Goal: Task Accomplishment & Management: Use online tool/utility

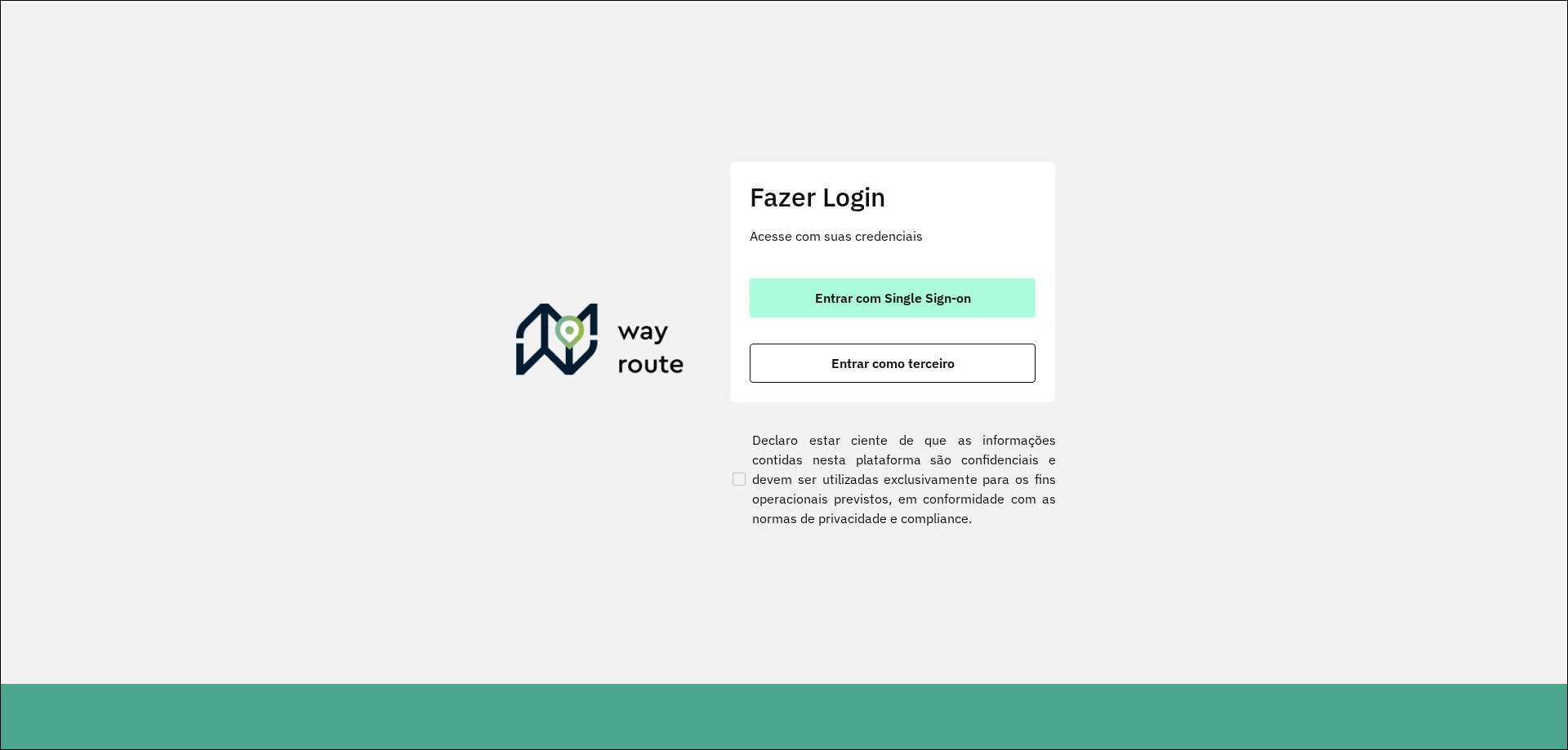
click at [772, 284] on button "Entrar com Single Sign-on" at bounding box center [892, 298] width 285 height 39
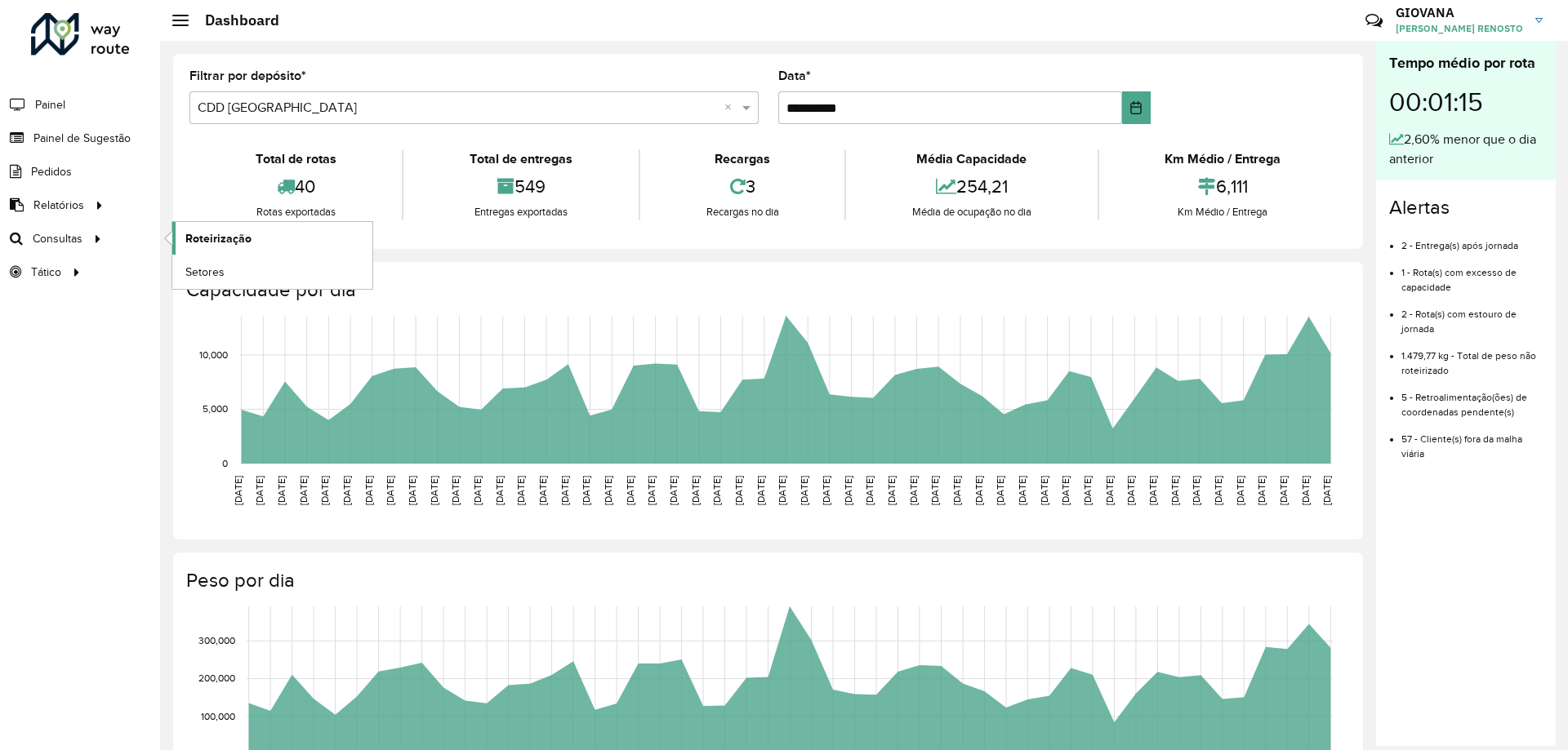
click at [195, 237] on span "Roteirização" at bounding box center [218, 239] width 66 height 17
click at [78, 149] on link "Painel de Sugestão" at bounding box center [68, 138] width 135 height 33
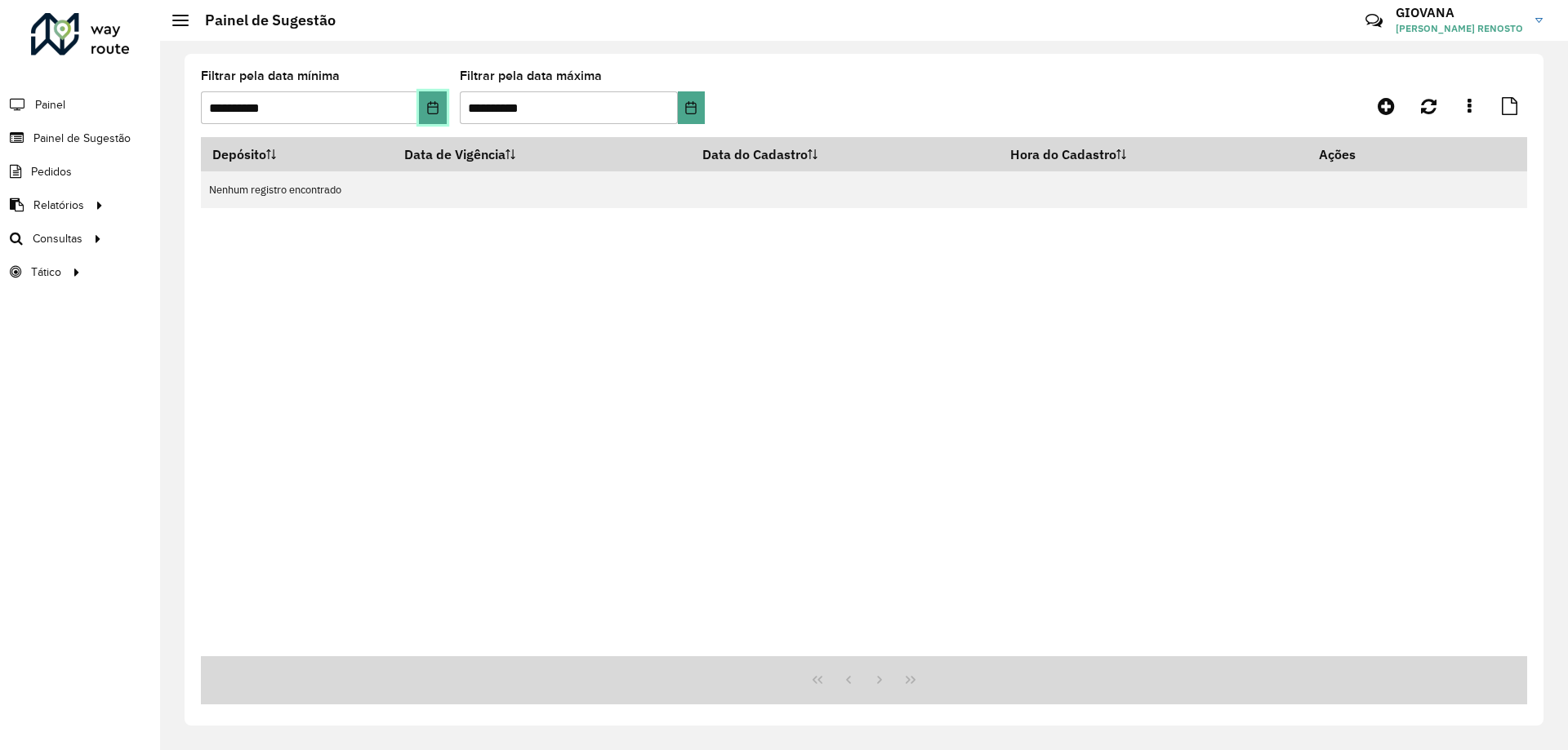
click at [441, 112] on button "Choose Date" at bounding box center [432, 108] width 27 height 33
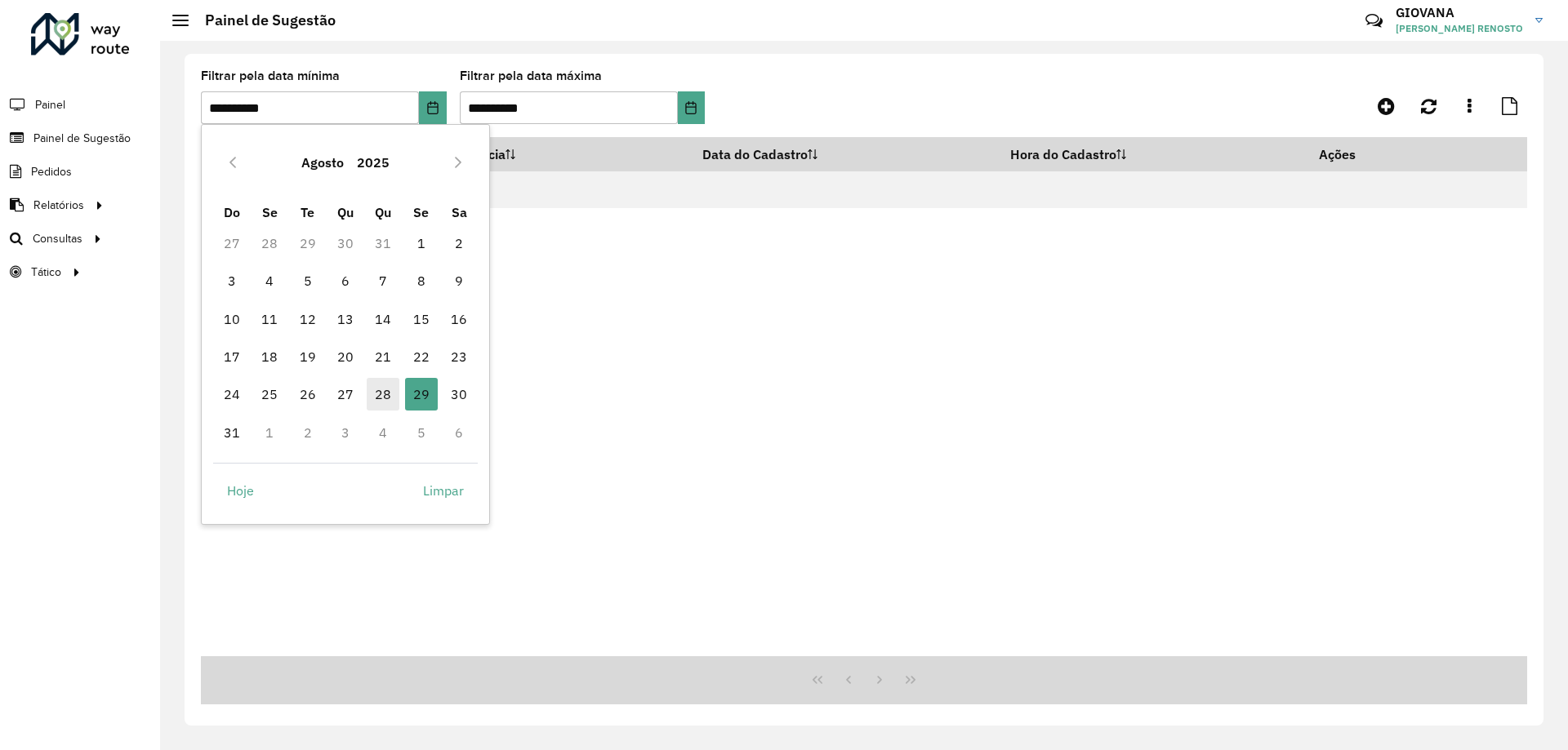
click at [383, 401] on span "28" at bounding box center [383, 394] width 33 height 33
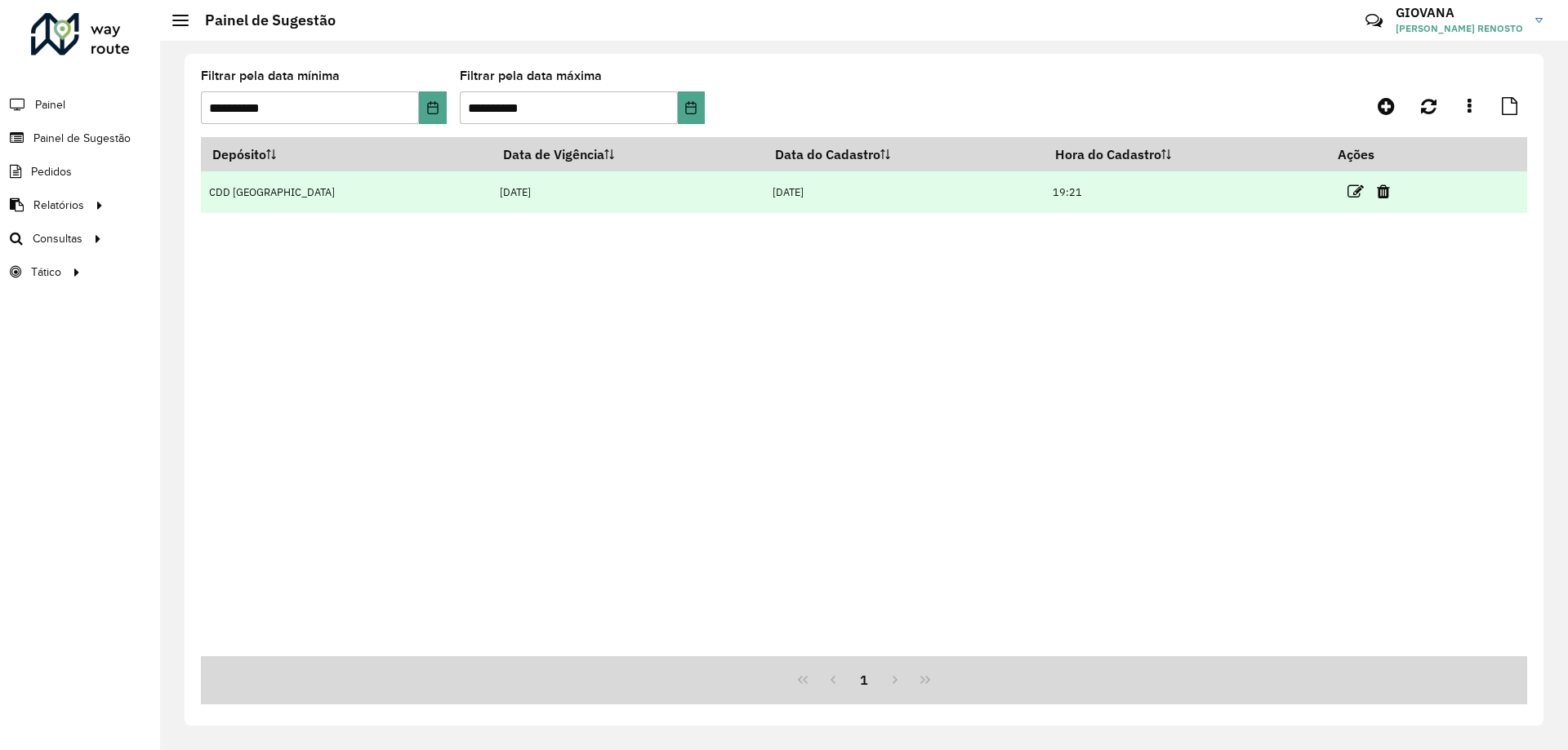
click at [1333, 194] on td at bounding box center [1376, 192] width 98 height 41
click at [1348, 194] on icon at bounding box center [1355, 191] width 16 height 16
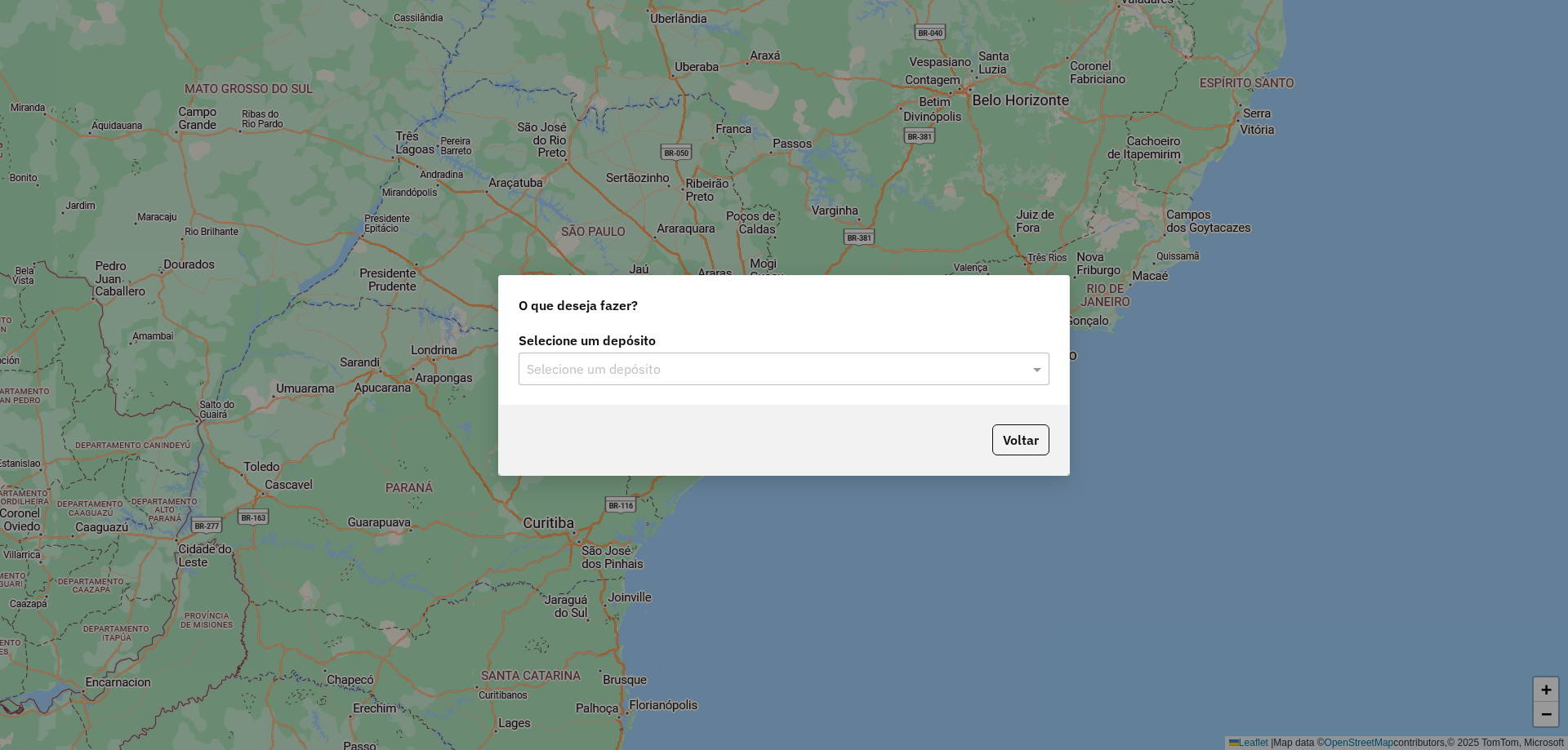
click at [594, 384] on div "Selecione um depósito" at bounding box center [784, 369] width 531 height 33
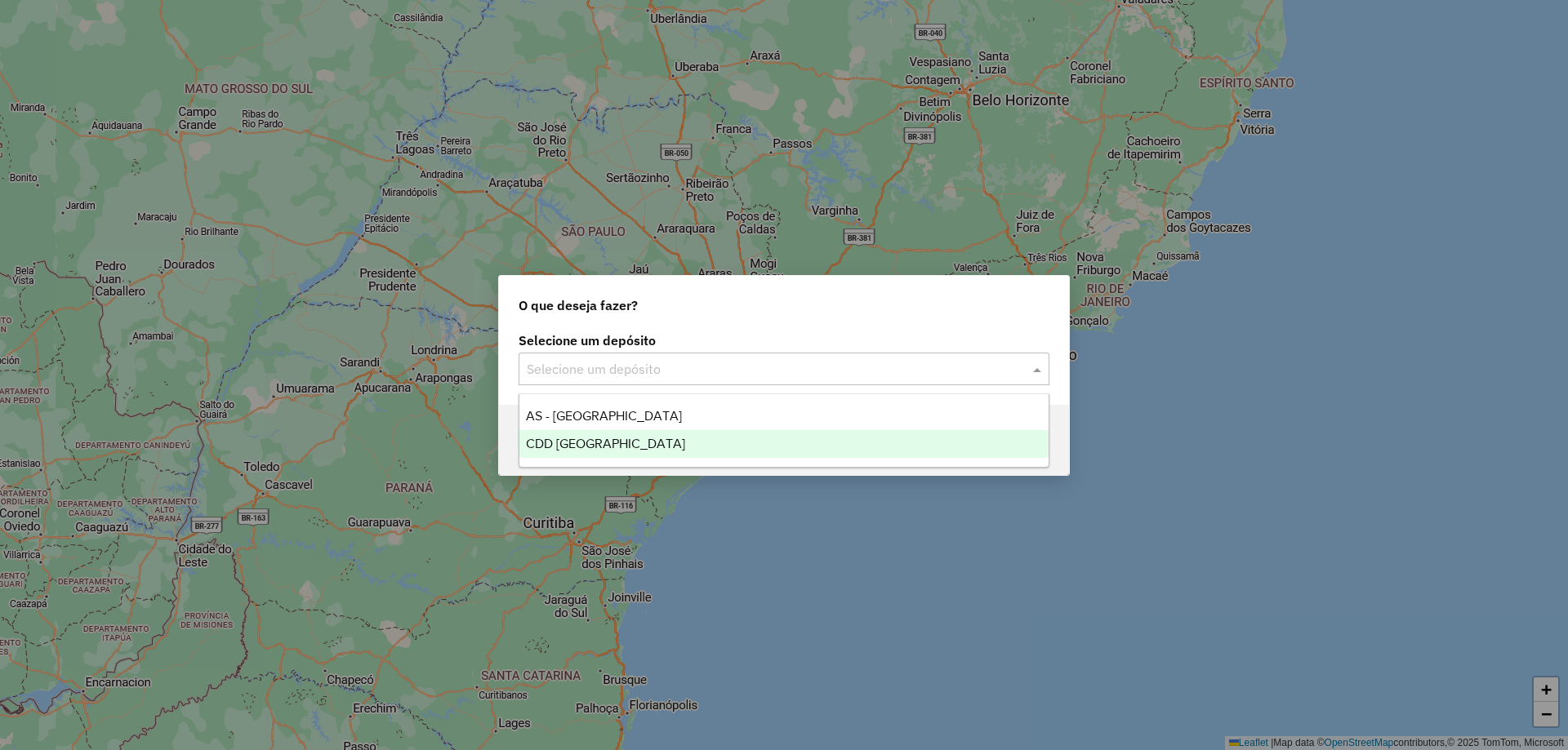
click at [593, 432] on div "CDD [GEOGRAPHIC_DATA]" at bounding box center [784, 444] width 529 height 27
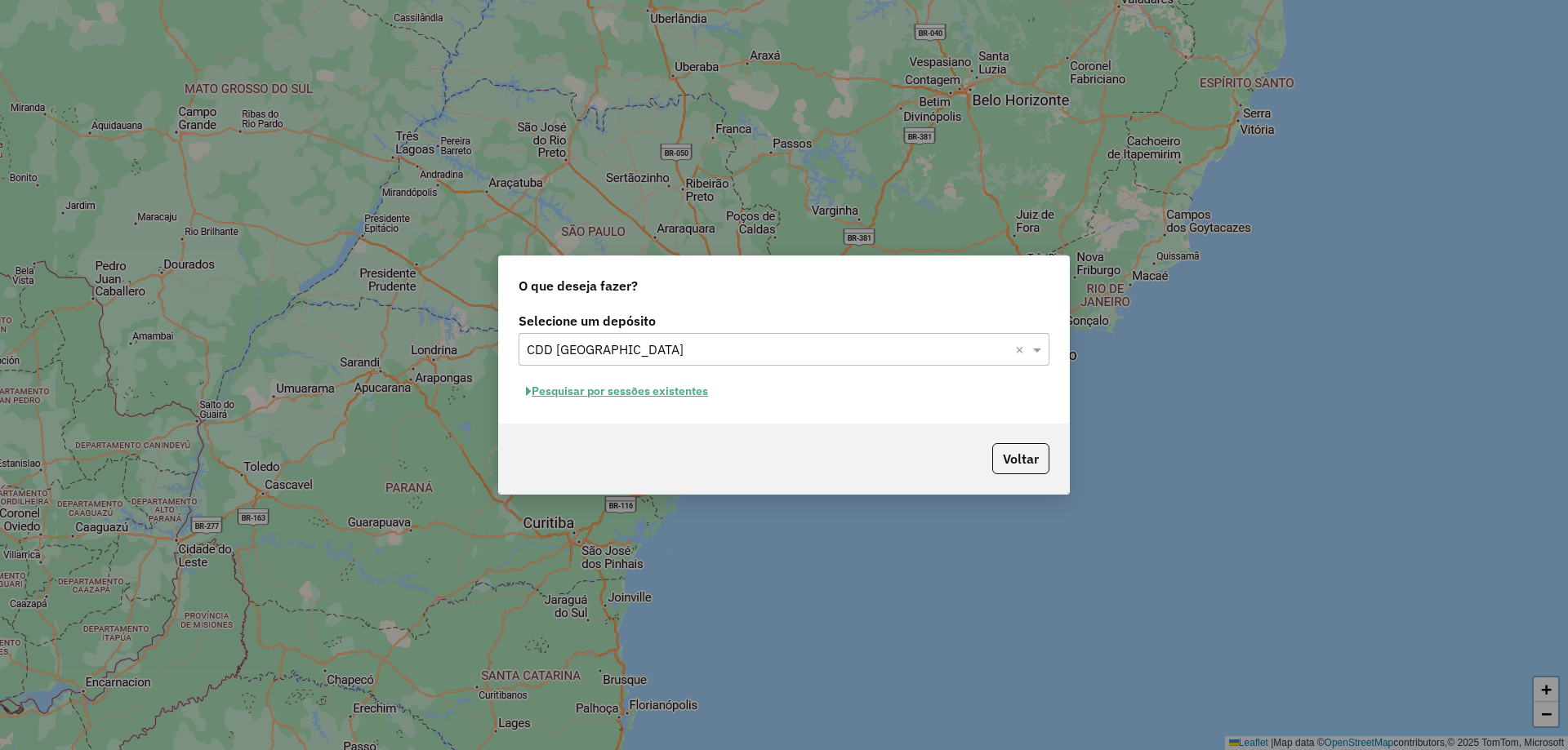
click at [648, 396] on button "Pesquisar por sessões existentes" at bounding box center [617, 392] width 197 height 26
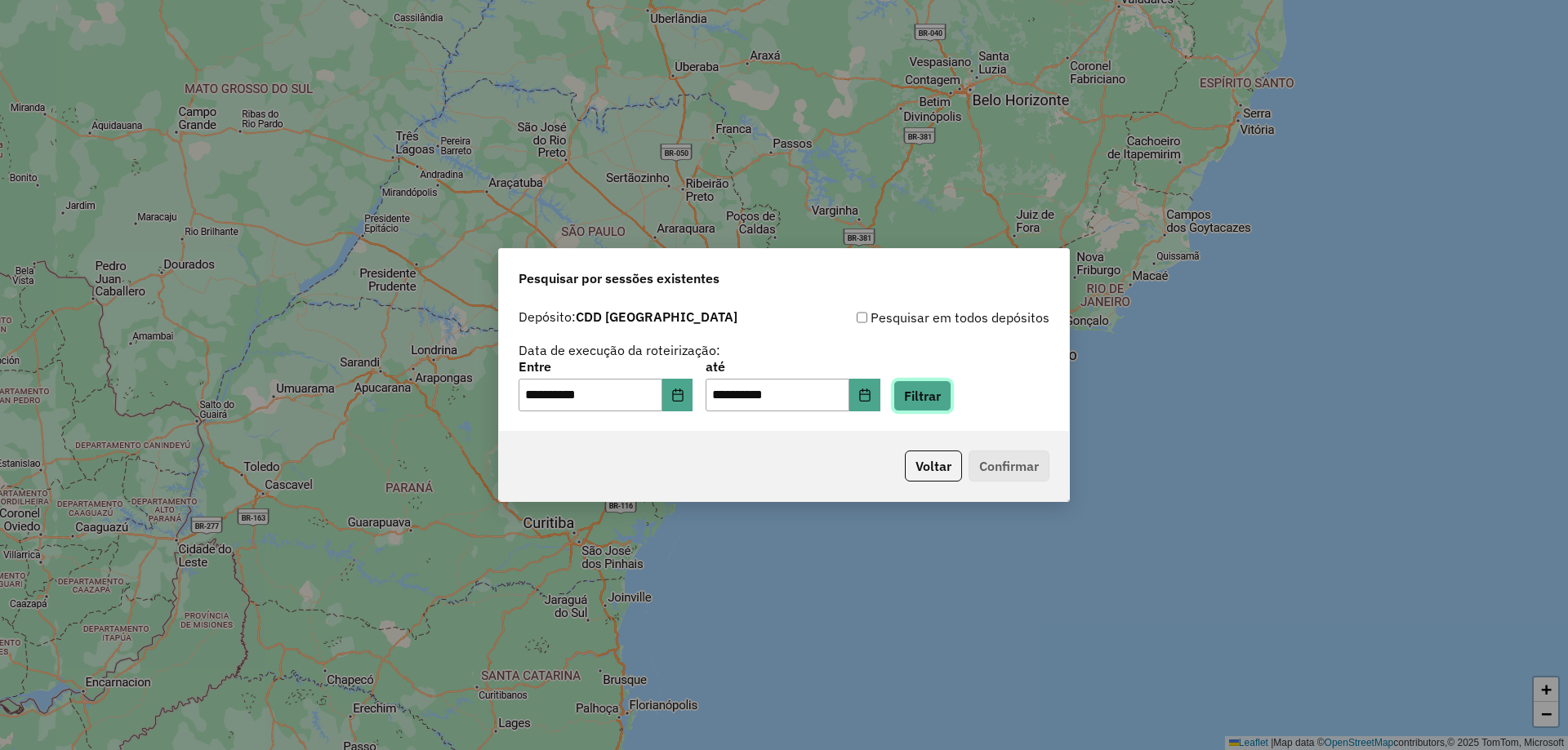
click at [948, 405] on button "Filtrar" at bounding box center [922, 396] width 58 height 31
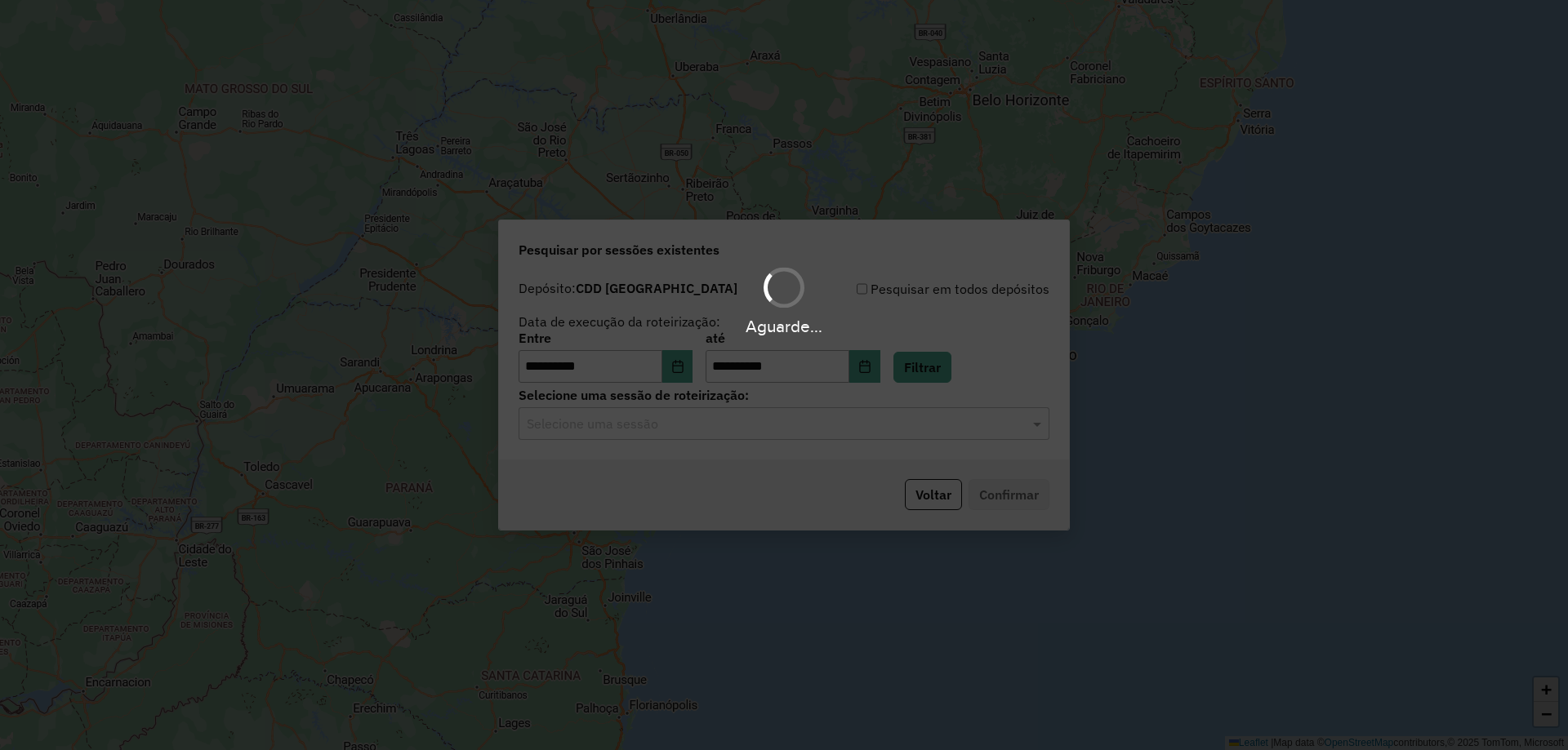
click at [758, 439] on div "Aguarde..." at bounding box center [784, 375] width 1568 height 750
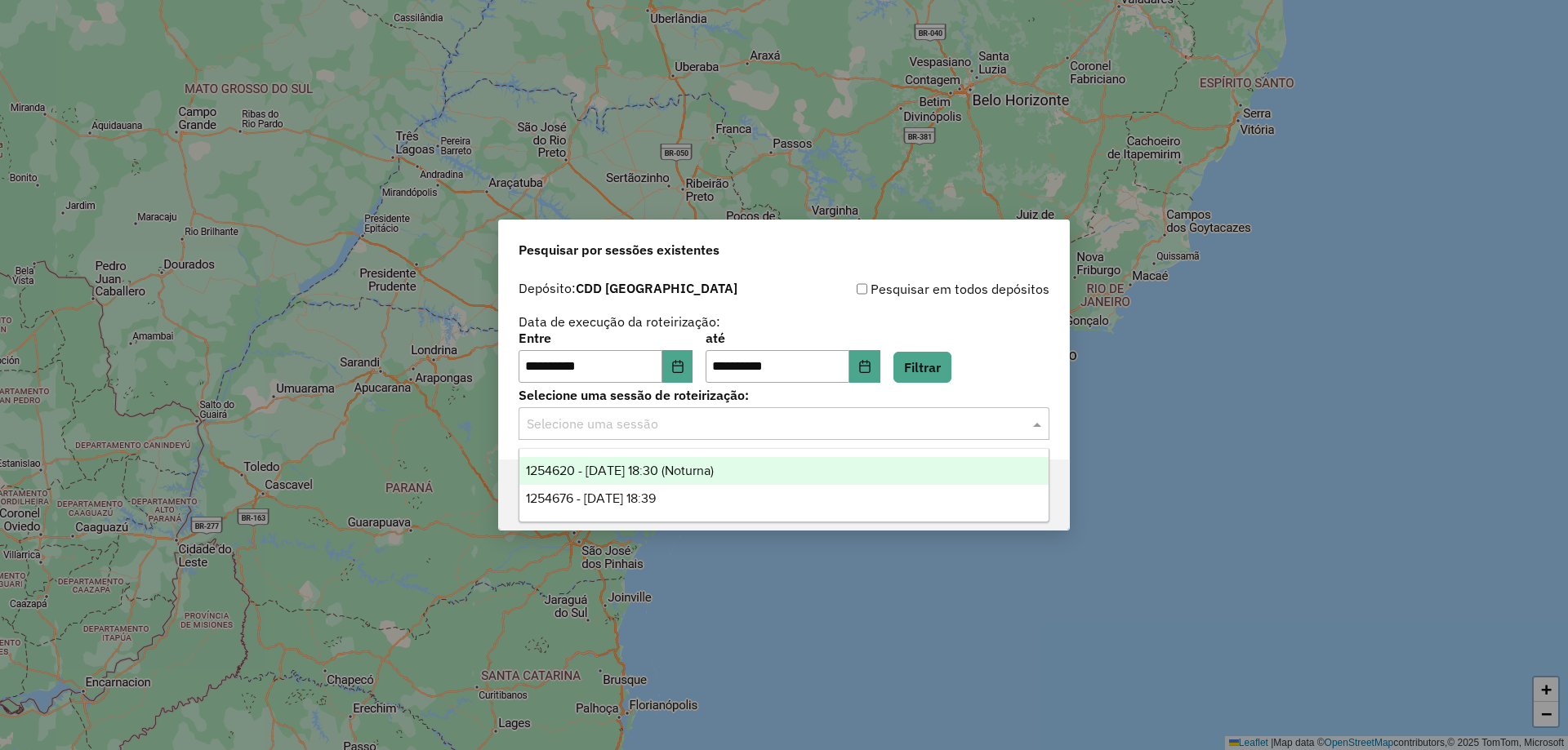
click at [811, 435] on div "Selecione uma sessão" at bounding box center [784, 423] width 531 height 33
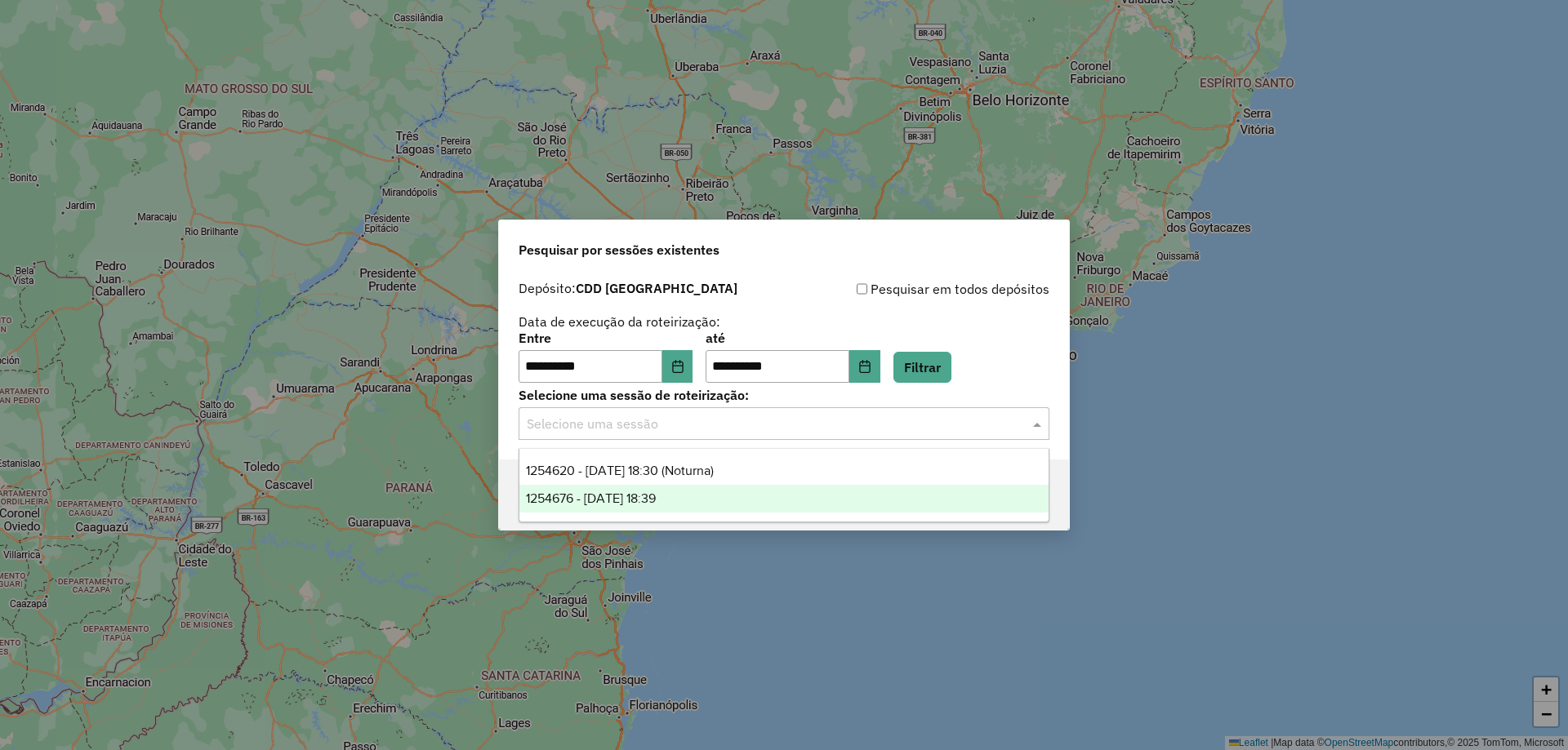
click at [711, 487] on div "1254676 - 28/08/2025 18:39" at bounding box center [784, 499] width 529 height 27
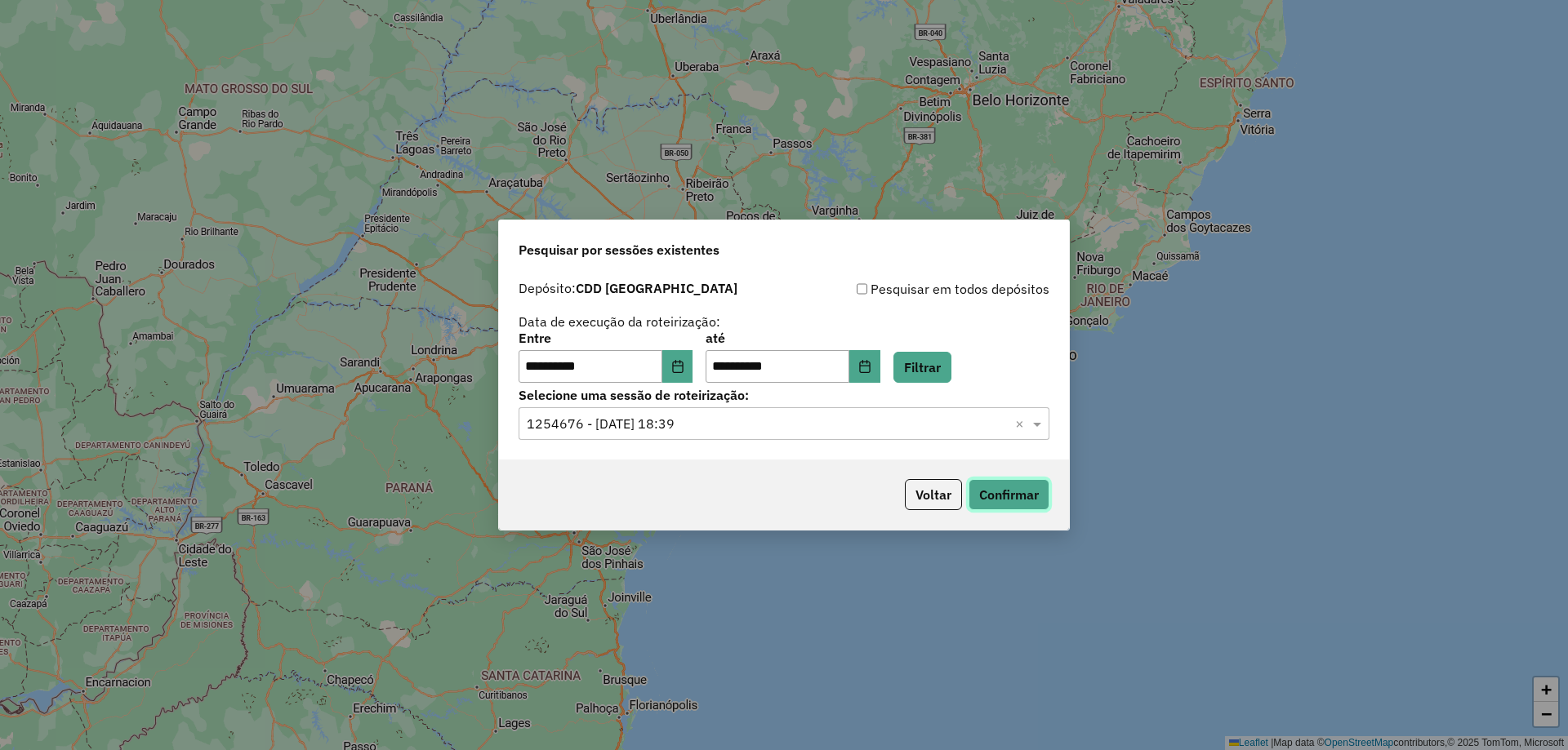
click at [995, 502] on button "Confirmar" at bounding box center [1009, 495] width 81 height 31
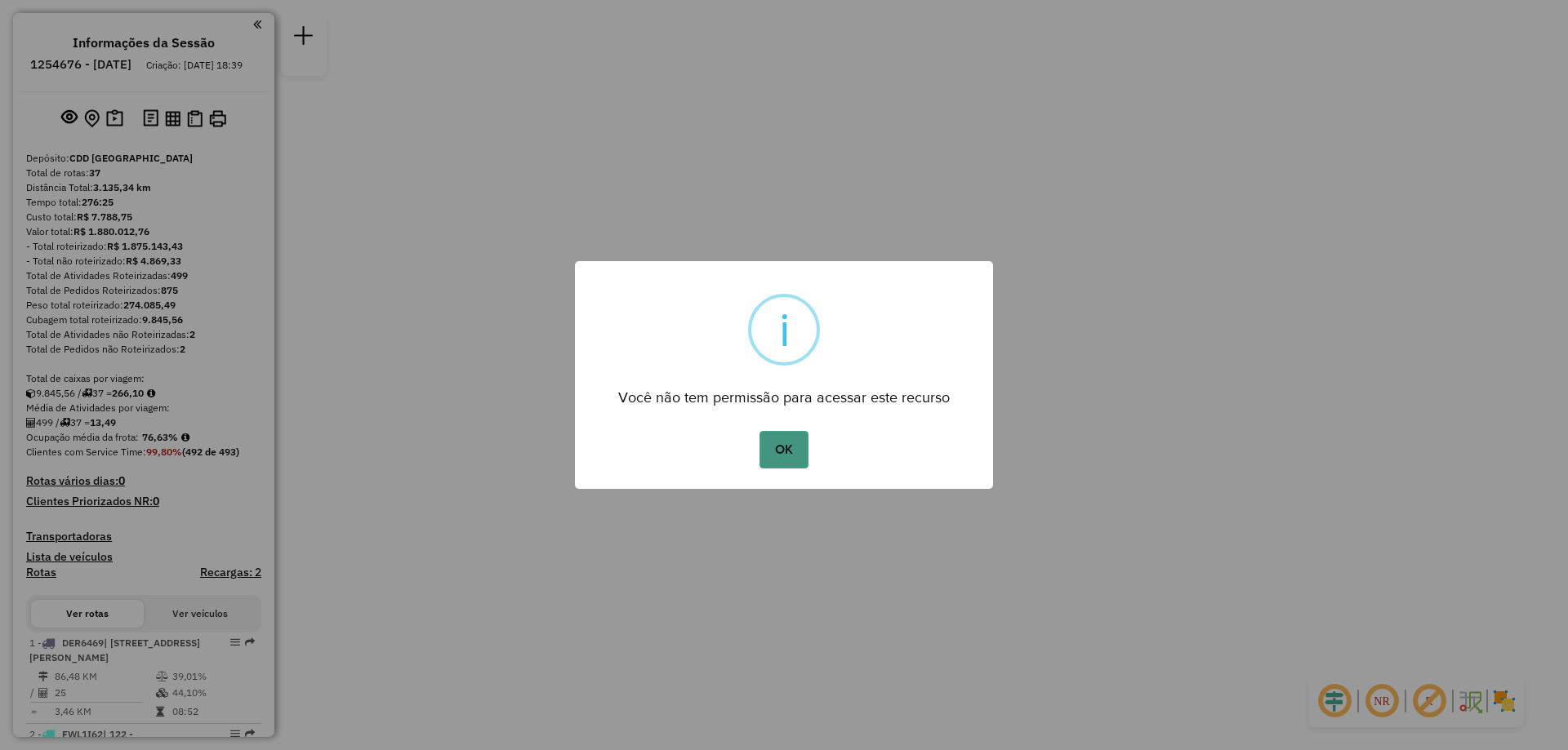
click at [765, 460] on button "OK" at bounding box center [784, 450] width 48 height 38
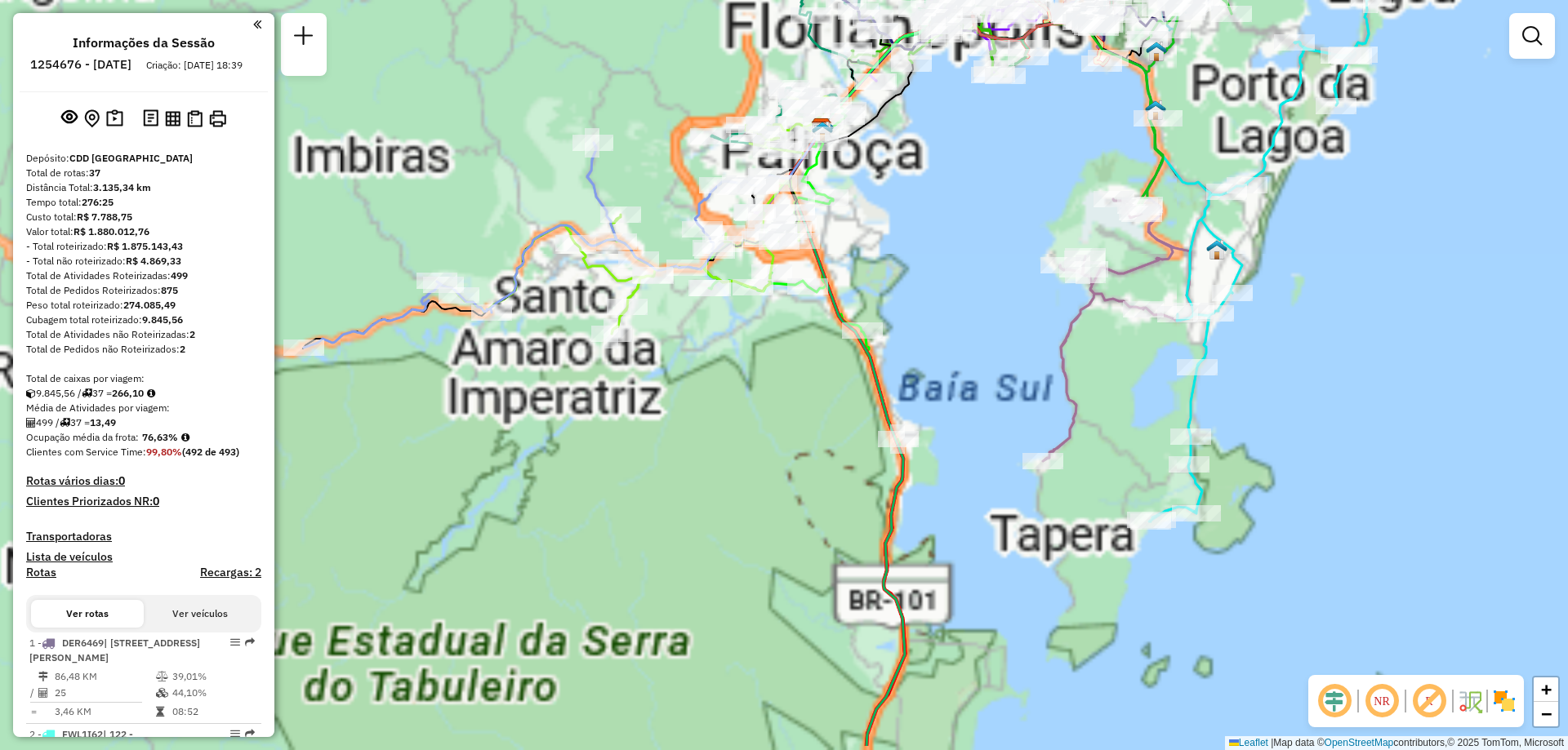
drag, startPoint x: 828, startPoint y: 539, endPoint x: 785, endPoint y: 105, distance: 436.1
click at [784, 105] on div "Janela de atendimento Grade de atendimento Capacidade Transportadoras Veículos …" at bounding box center [784, 375] width 1568 height 750
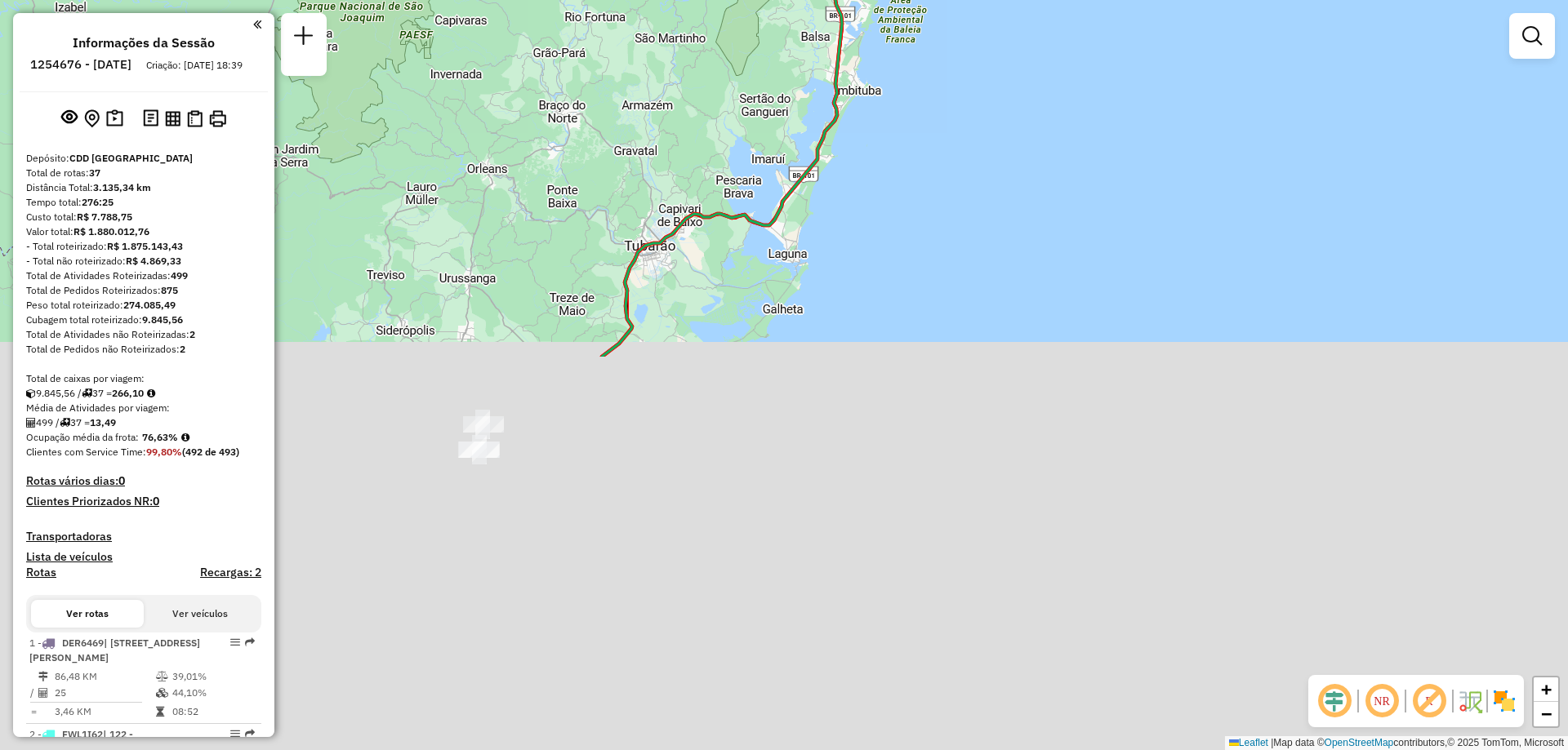
drag, startPoint x: 859, startPoint y: 540, endPoint x: 868, endPoint y: 70, distance: 470.1
click at [868, 70] on div "Rota 5 - Placa FPT5E12 05091351 - BAR SILVA Janela de atendimento Grade de aten…" at bounding box center [784, 375] width 1568 height 750
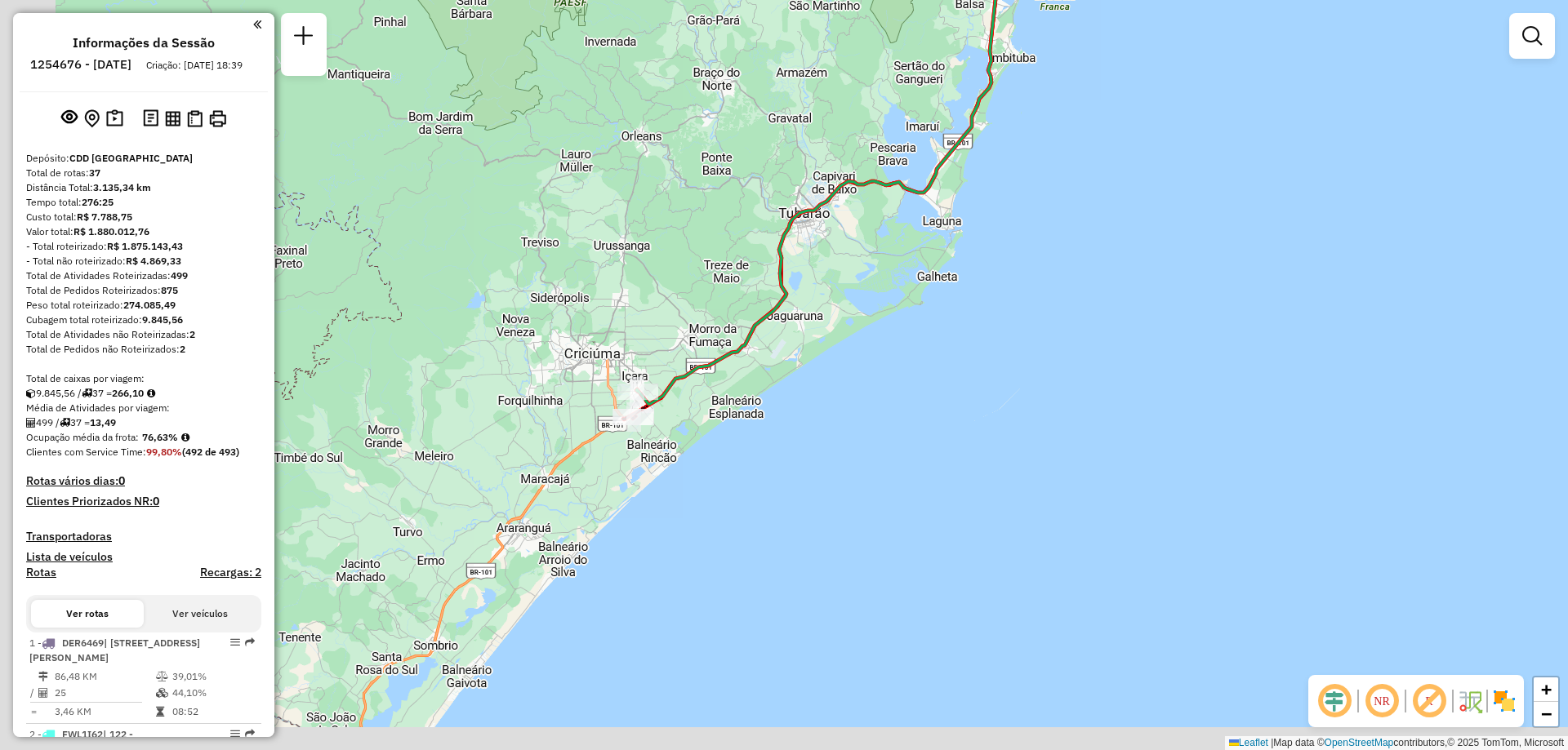
drag, startPoint x: 568, startPoint y: 440, endPoint x: 724, endPoint y: 408, distance: 159.2
click at [724, 408] on div "Rota 5 - Placa FPT5E12 05091351 - BAR SILVA Janela de atendimento Grade de aten…" at bounding box center [784, 375] width 1568 height 750
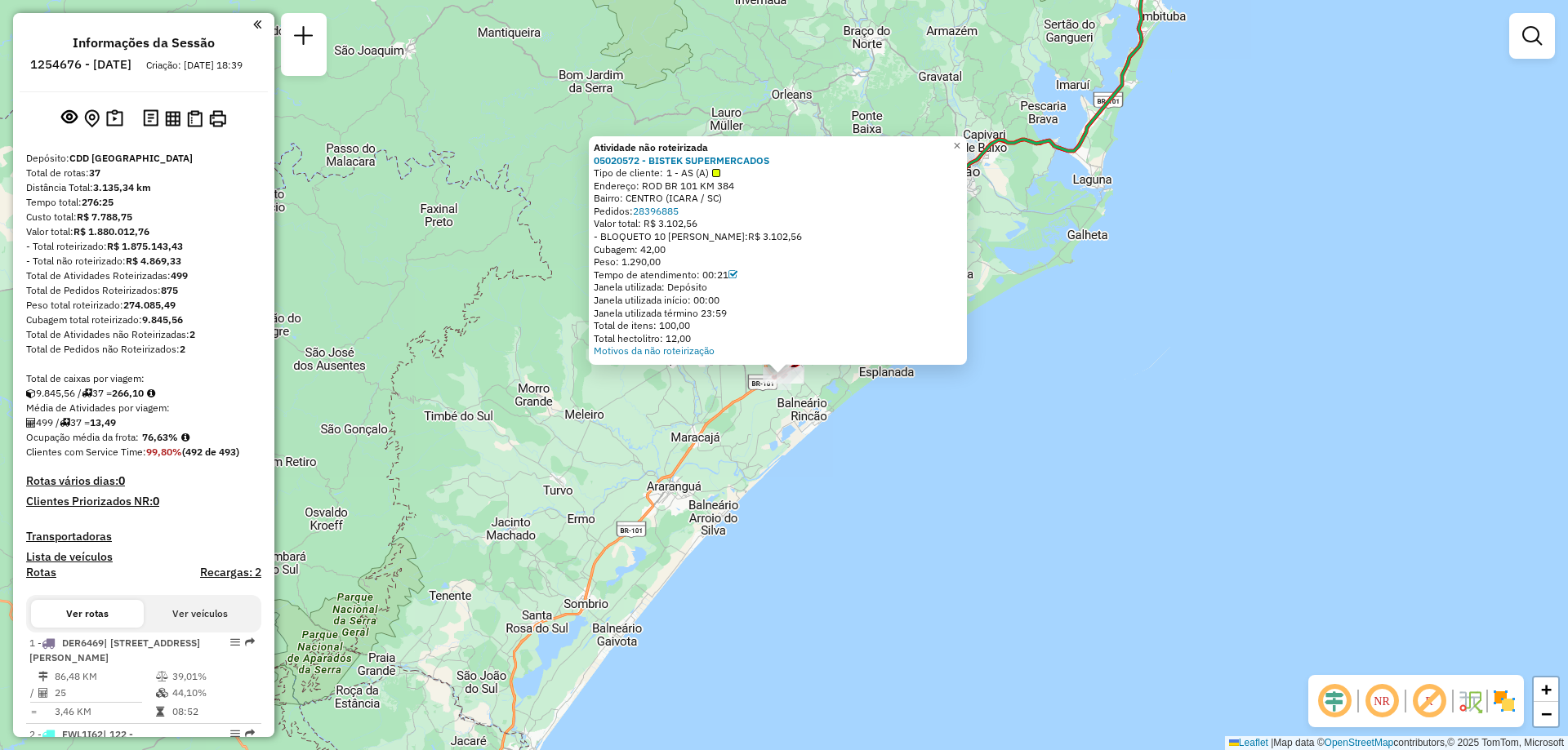
drag, startPoint x: 763, startPoint y: 436, endPoint x: 765, endPoint y: 516, distance: 80.0
click at [765, 516] on div "Atividade não roteirizada 05020572 - BISTEK SUPERMERCADOS Tipo de cliente: 1 - …" at bounding box center [784, 375] width 1568 height 750
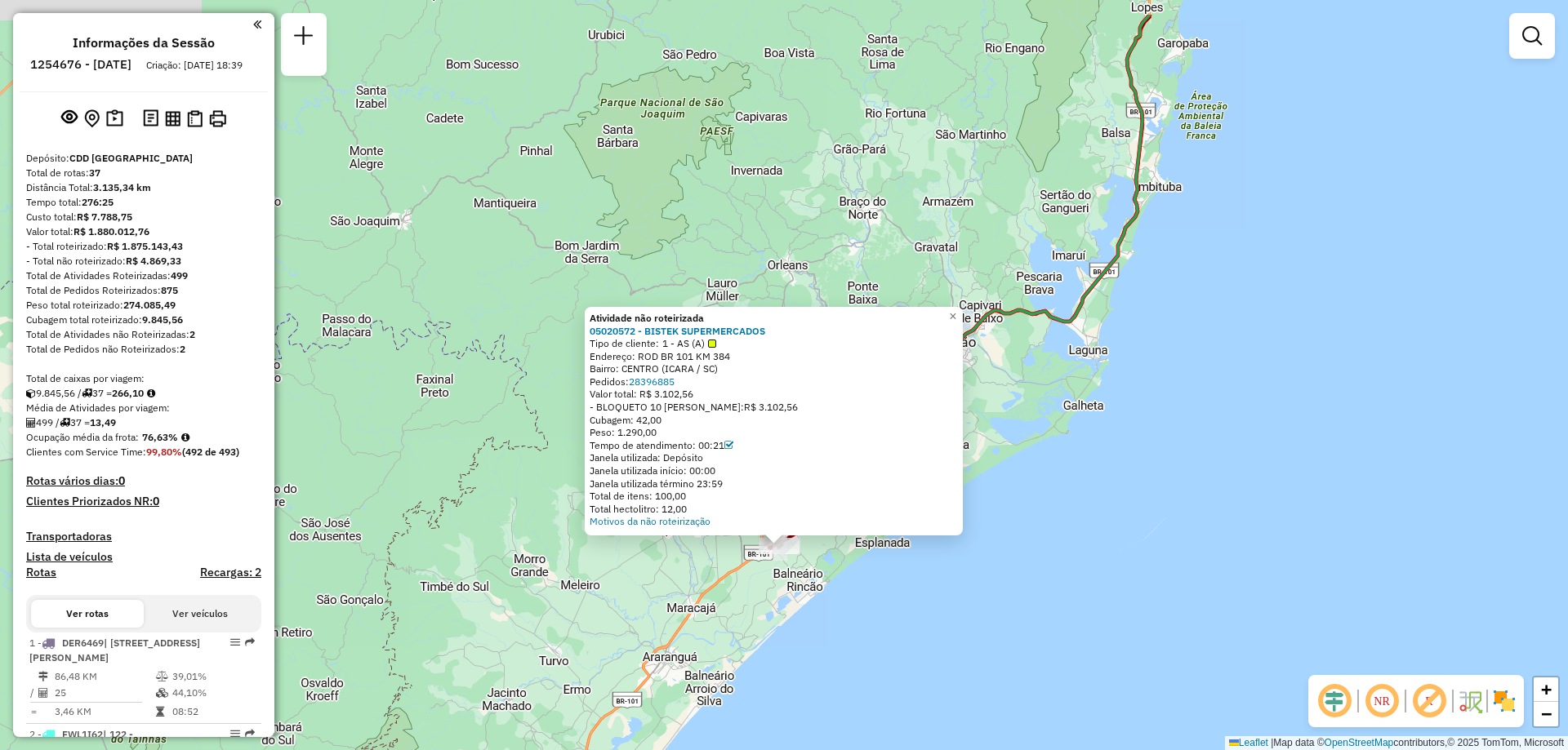
drag, startPoint x: 868, startPoint y: 583, endPoint x: 862, endPoint y: 620, distance: 37.5
click at [862, 620] on div "Atividade não roteirizada 05020572 - BISTEK SUPERMERCADOS Tipo de cliente: 1 - …" at bounding box center [784, 375] width 1568 height 750
click at [874, 495] on div "Total de itens: 100,00" at bounding box center [774, 496] width 369 height 13
click at [880, 588] on div "Atividade não roteirizada 05020572 - BISTEK SUPERMERCADOS Tipo de cliente: 1 - …" at bounding box center [784, 375] width 1568 height 750
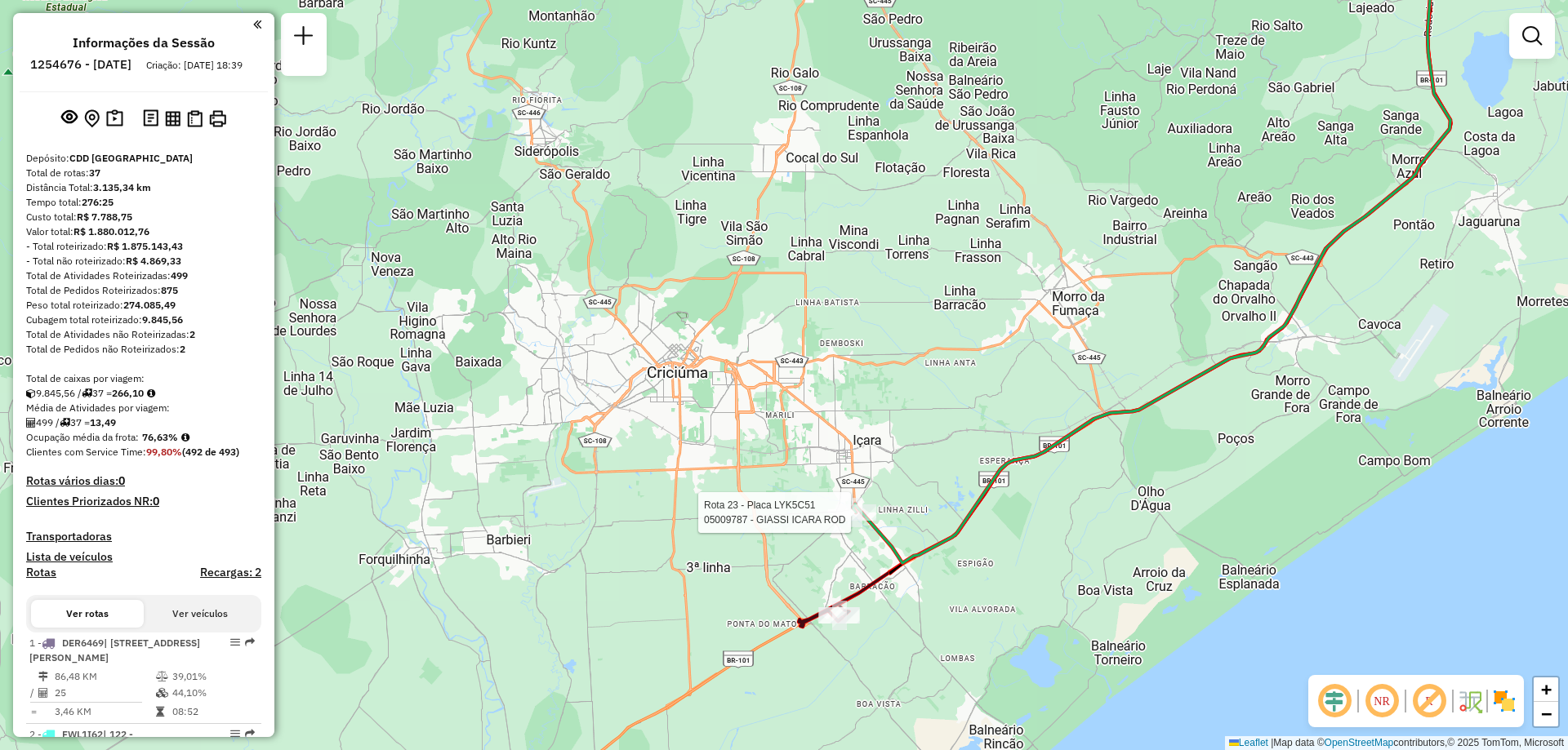
select select "**********"
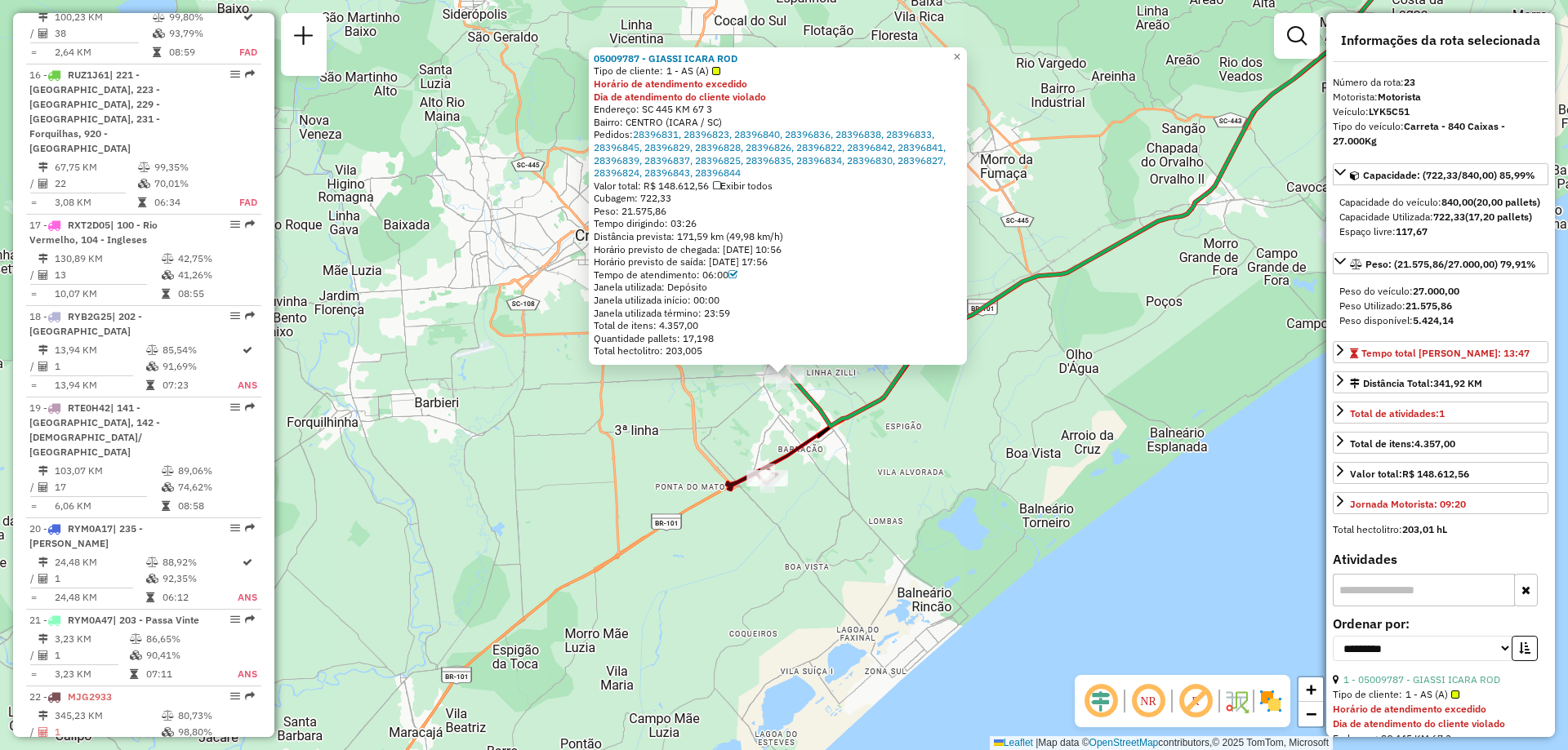
scroll to position [2478, 0]
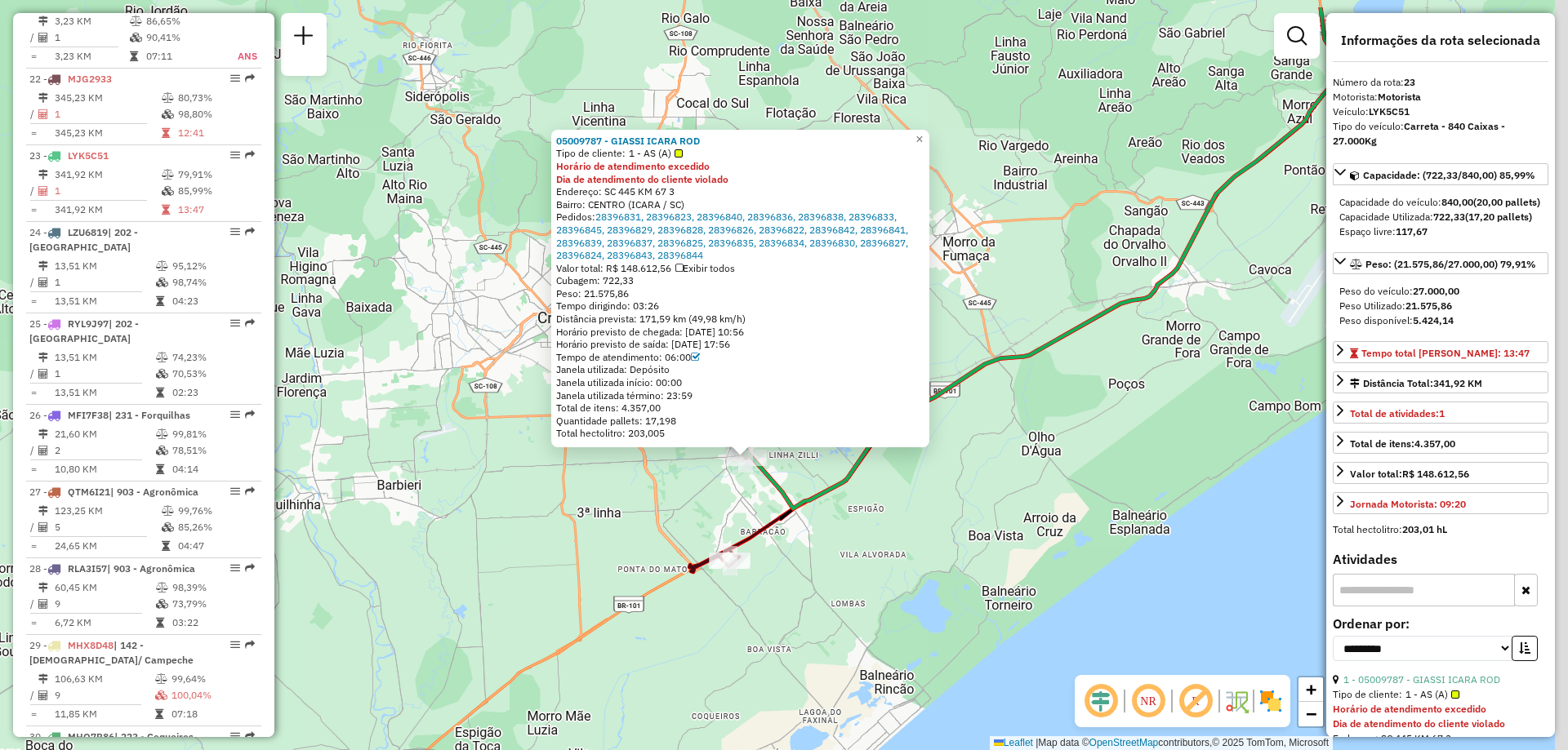
drag, startPoint x: 866, startPoint y: 540, endPoint x: 835, endPoint y: 603, distance: 70.2
click at [835, 603] on div "05009787 - GIASSI ICARA ROD Tipo de cliente: 1 - AS (A) Horário de atendimento …" at bounding box center [784, 375] width 1568 height 750
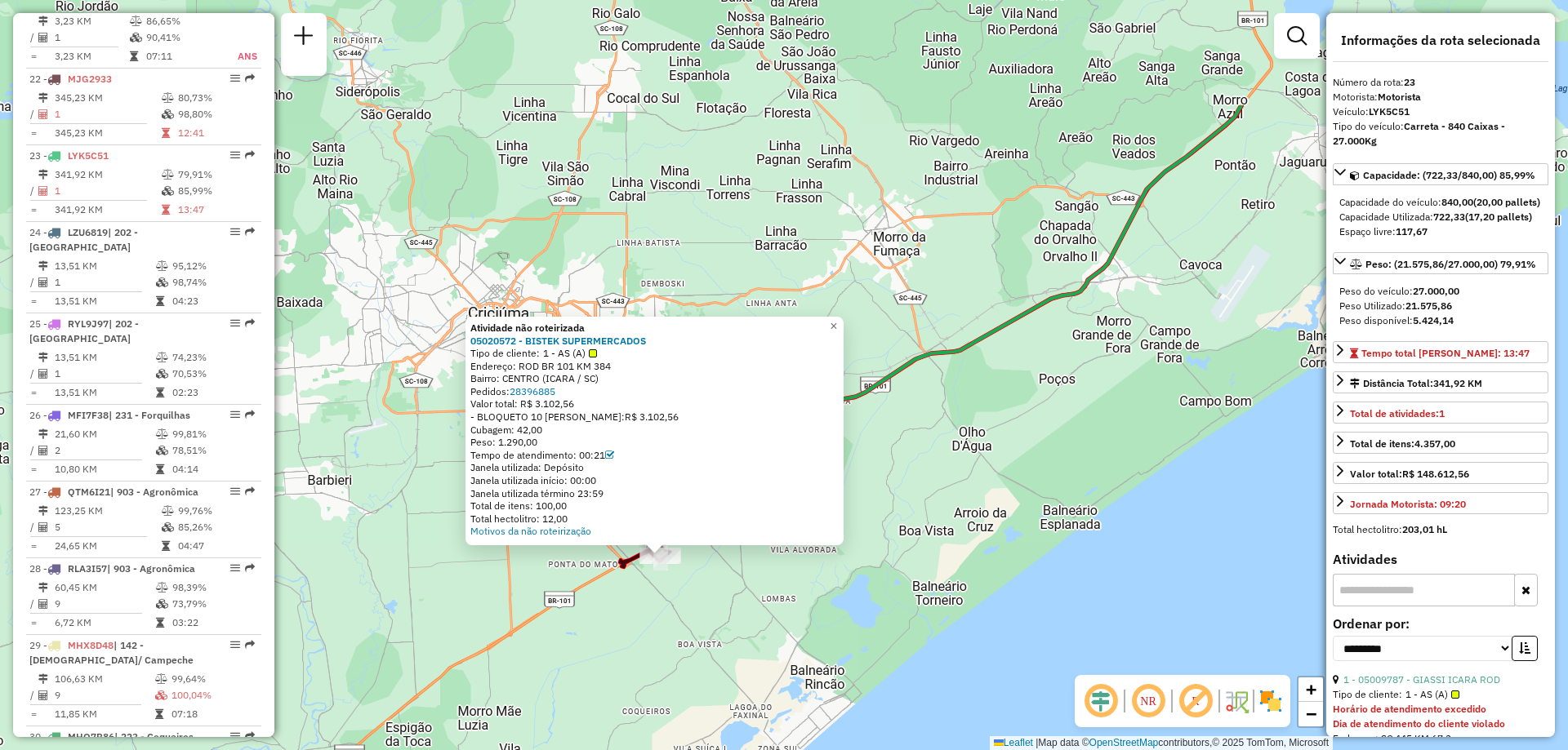
drag, startPoint x: 782, startPoint y: 466, endPoint x: 664, endPoint y: 640, distance: 210.2
click at [664, 640] on div "Atividade não roteirizada 05020572 - BISTEK SUPERMERCADOS Tipo de cliente: 1 - …" at bounding box center [784, 375] width 1568 height 750
click at [551, 389] on link "28396885" at bounding box center [532, 392] width 45 height 12
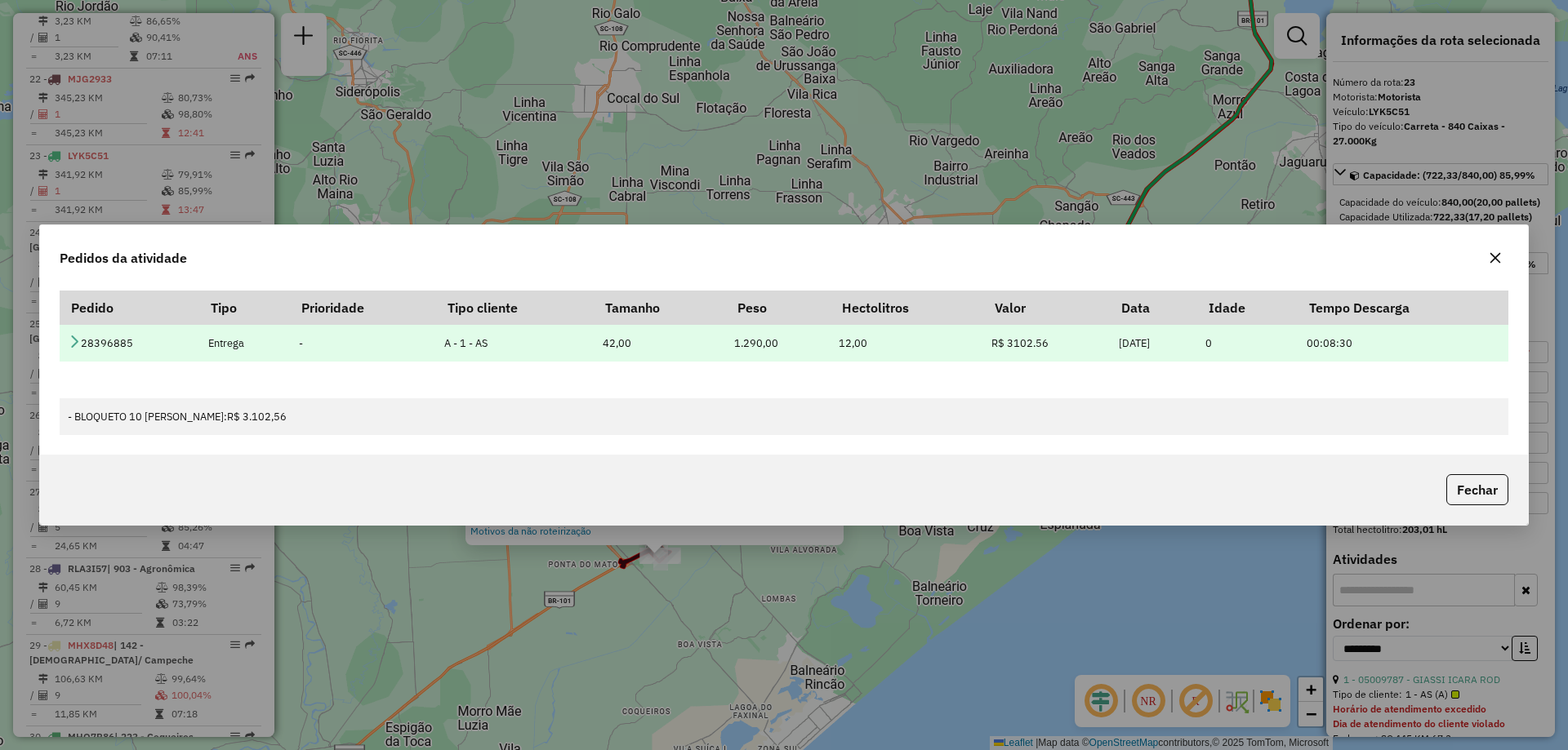
click at [67, 346] on td "28396885" at bounding box center [130, 343] width 141 height 37
click at [75, 343] on icon at bounding box center [74, 341] width 13 height 13
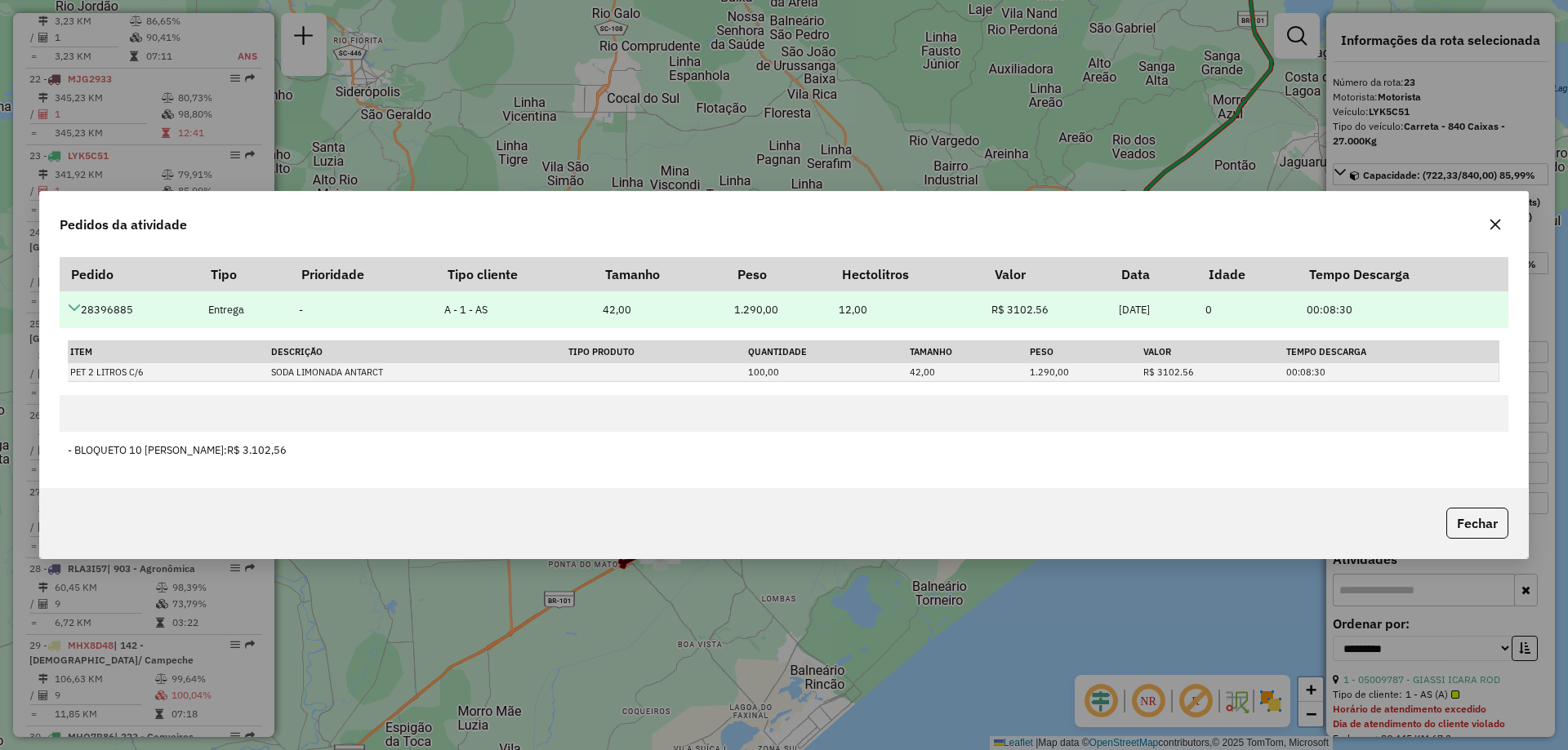
click at [63, 309] on td "28396885" at bounding box center [130, 309] width 141 height 37
click at [65, 309] on td "28396885" at bounding box center [130, 309] width 141 height 37
click at [101, 314] on td "28396885" at bounding box center [130, 309] width 141 height 37
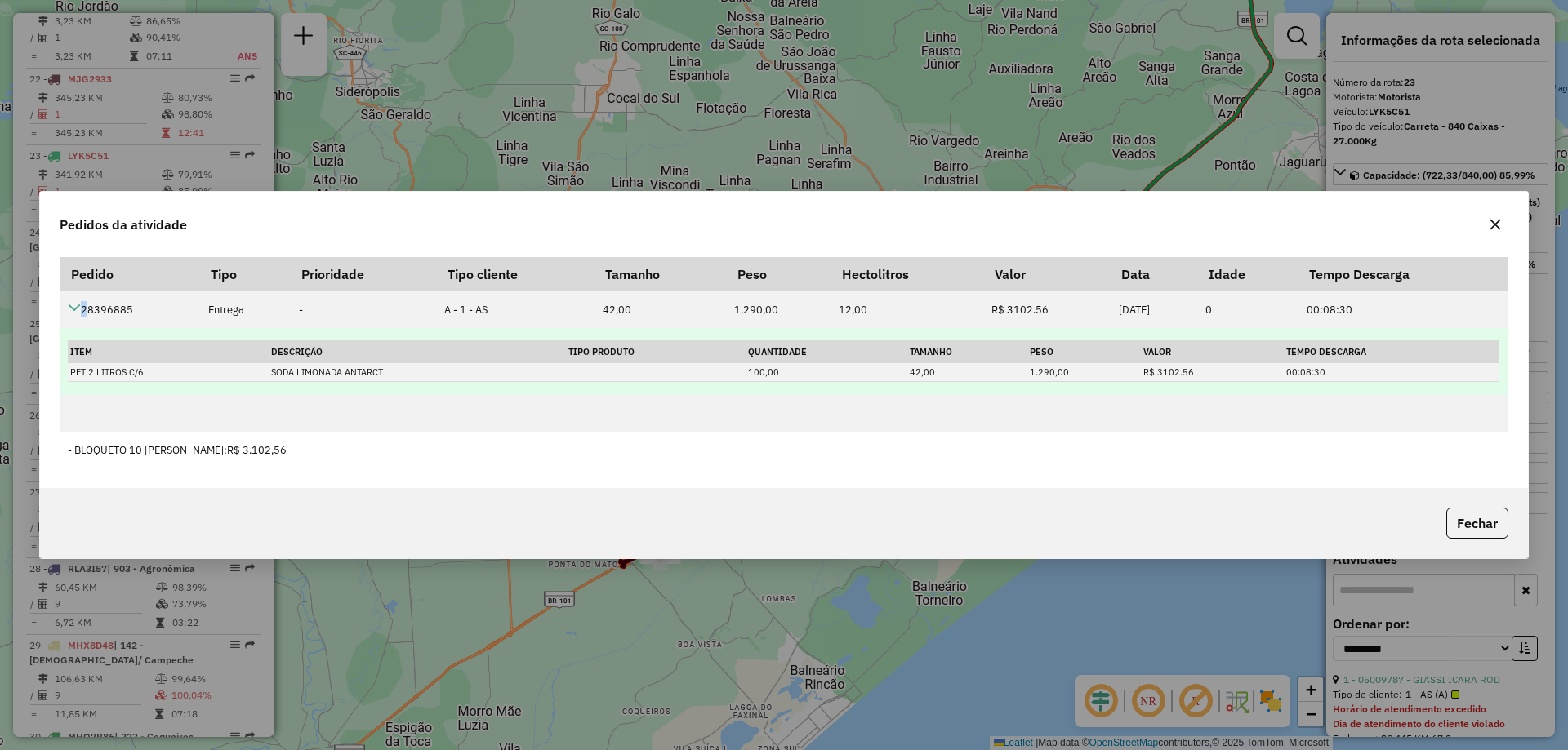
copy td "28396885"
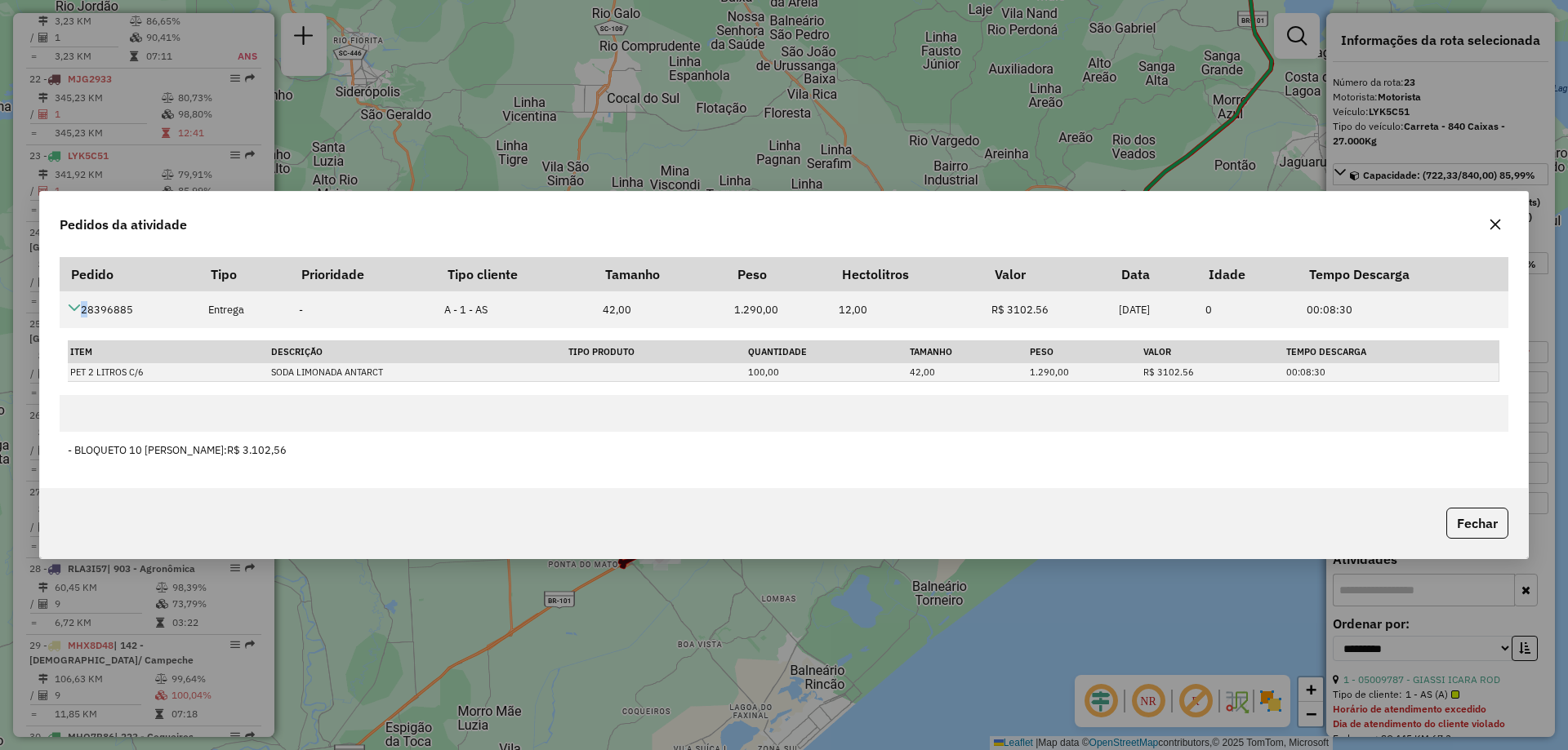
click at [1503, 220] on button "button" at bounding box center [1495, 225] width 26 height 26
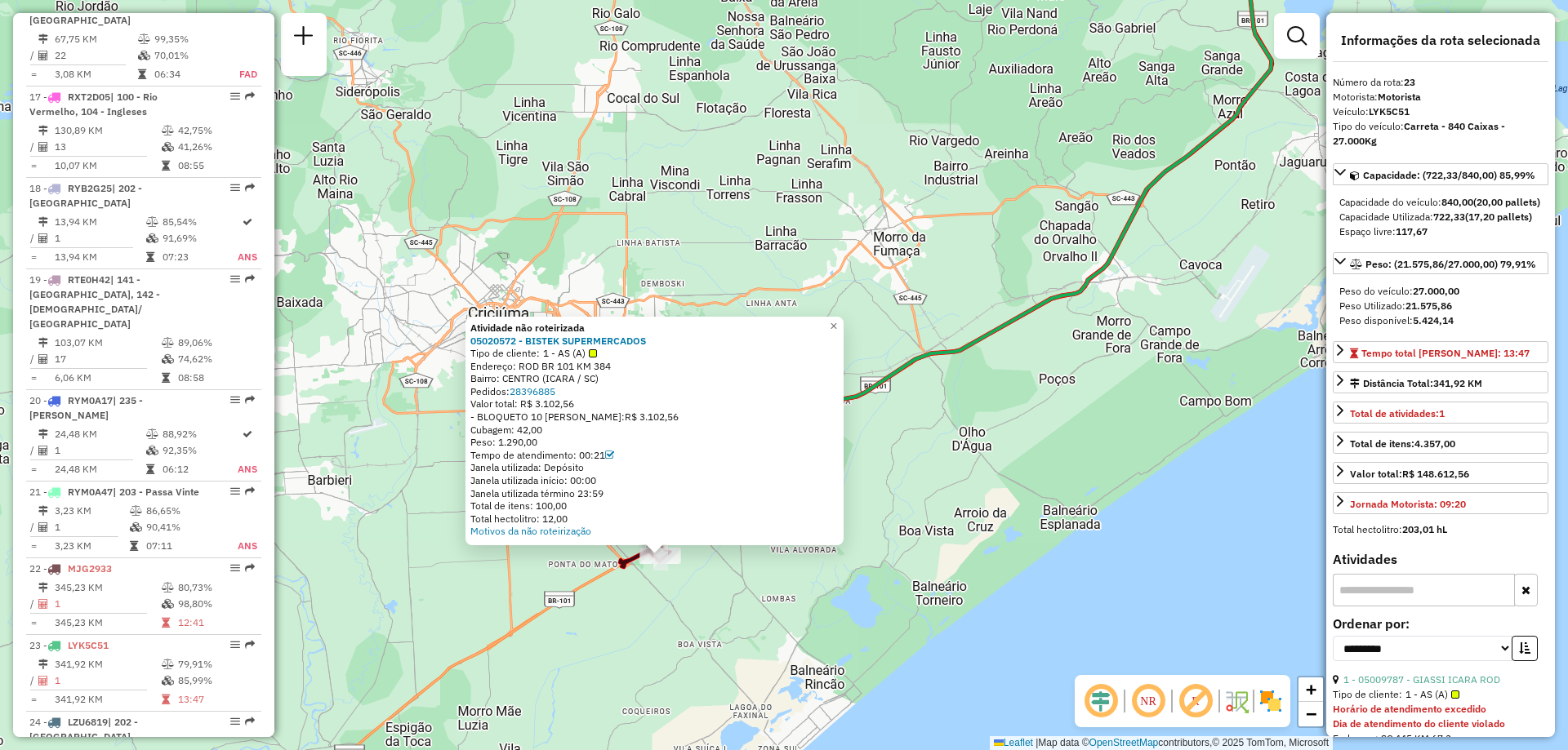
scroll to position [0, 0]
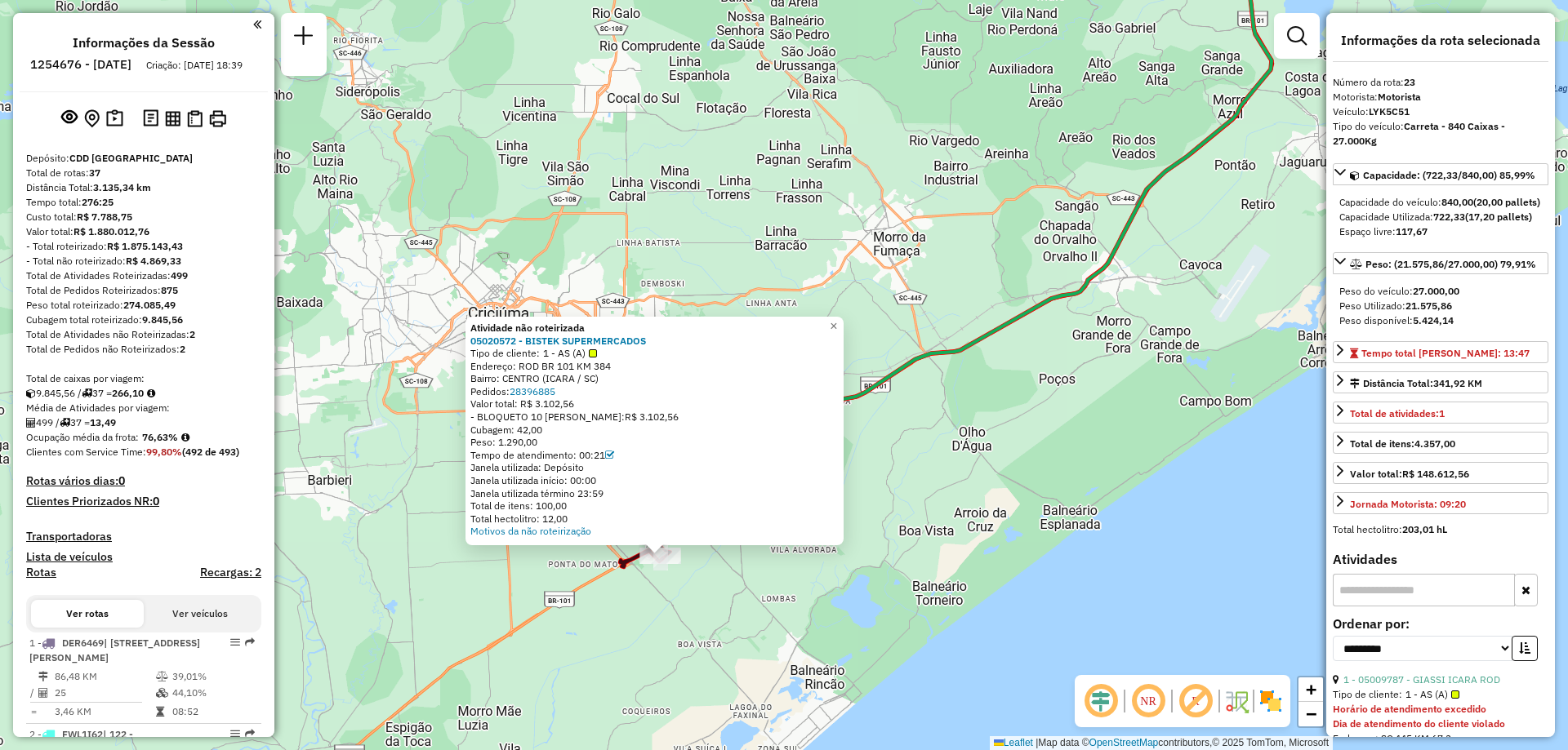
click at [111, 61] on h6 "1254676 - 28/08/2025" at bounding box center [81, 64] width 101 height 15
copy h6 "1254676"
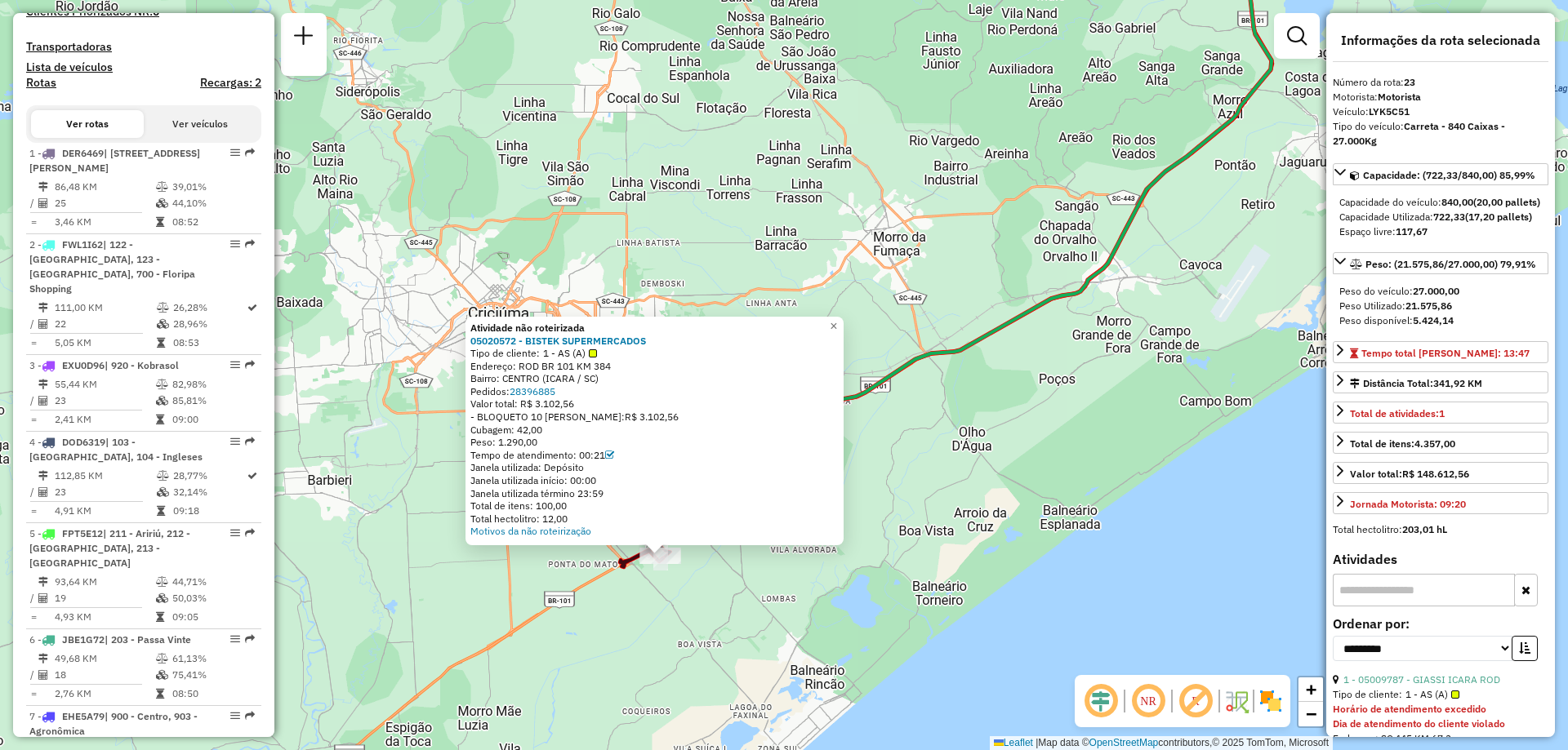
scroll to position [980, 0]
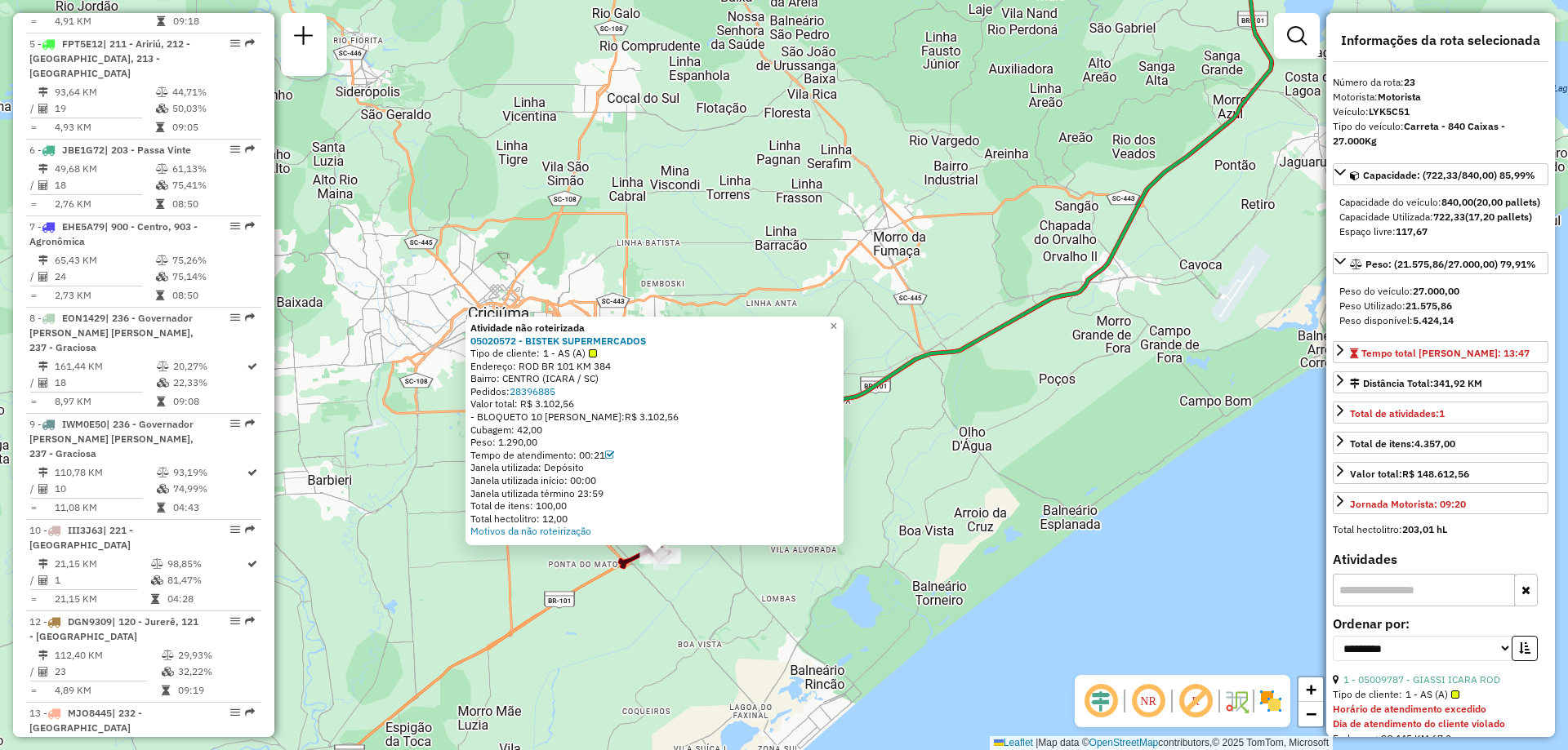
click at [666, 617] on div "Atividade não roteirizada 05020572 - BISTEK SUPERMERCADOS Tipo de cliente: 1 - …" at bounding box center [784, 375] width 1568 height 750
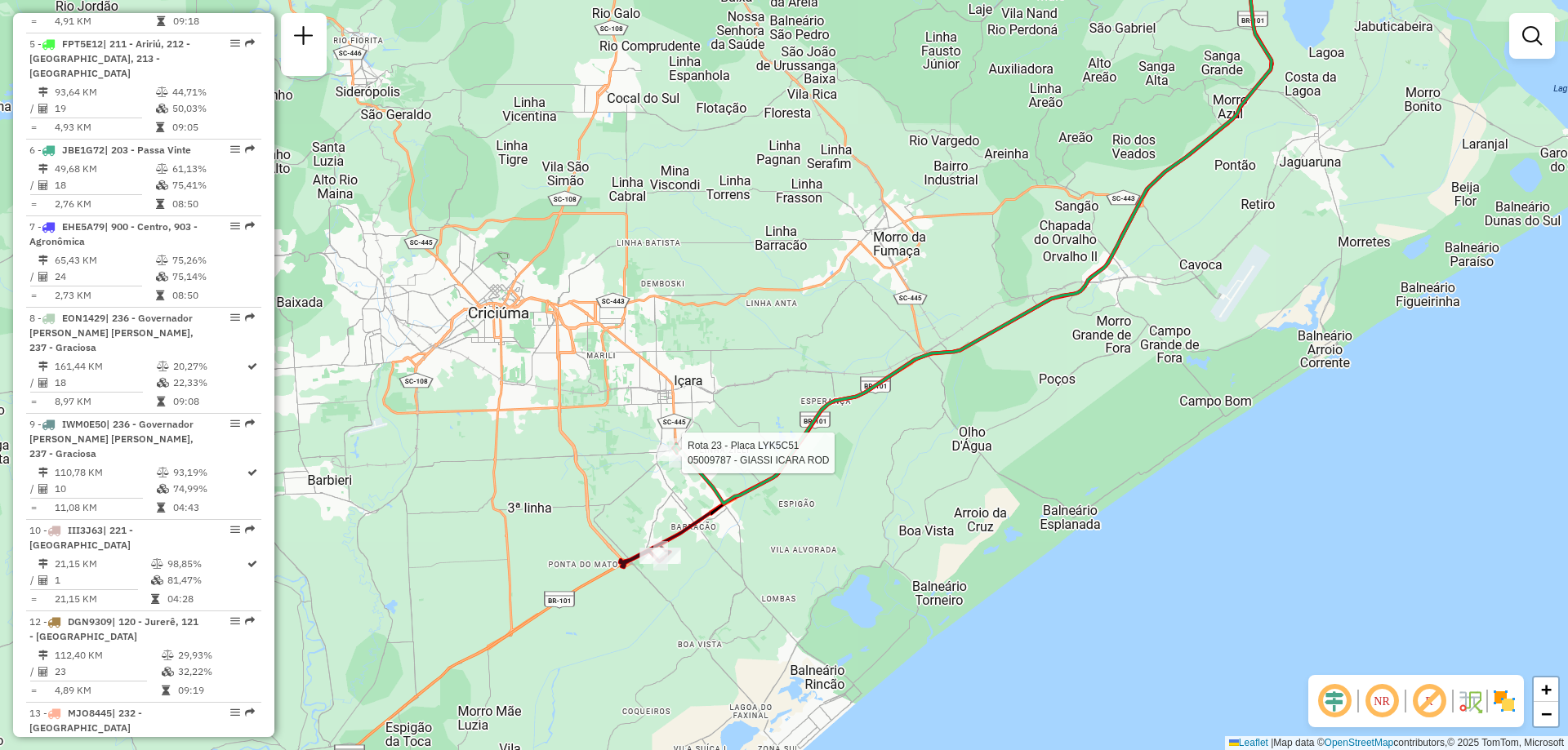
select select "**********"
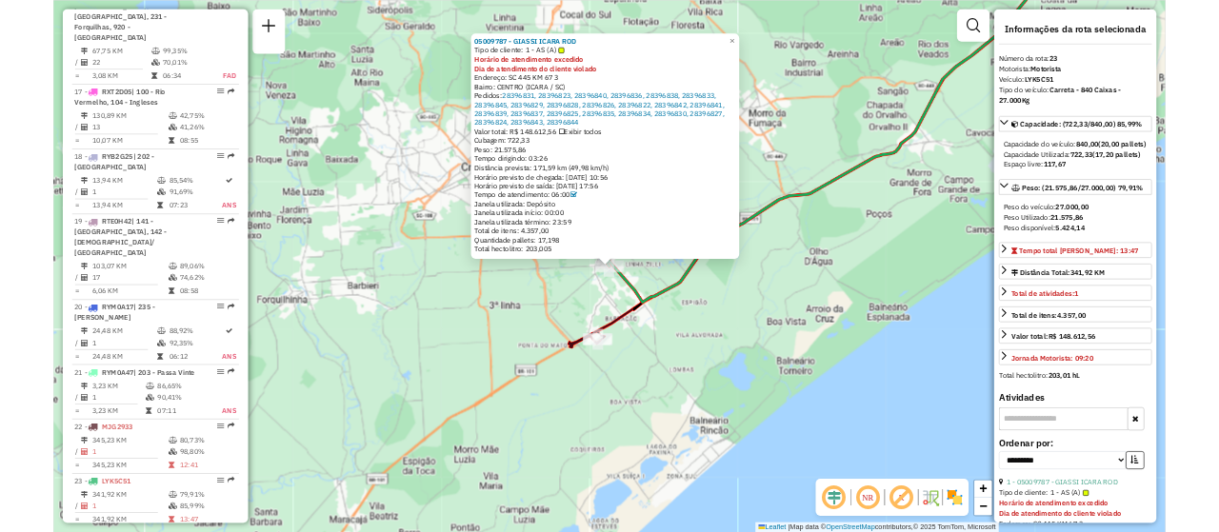
scroll to position [2891, 0]
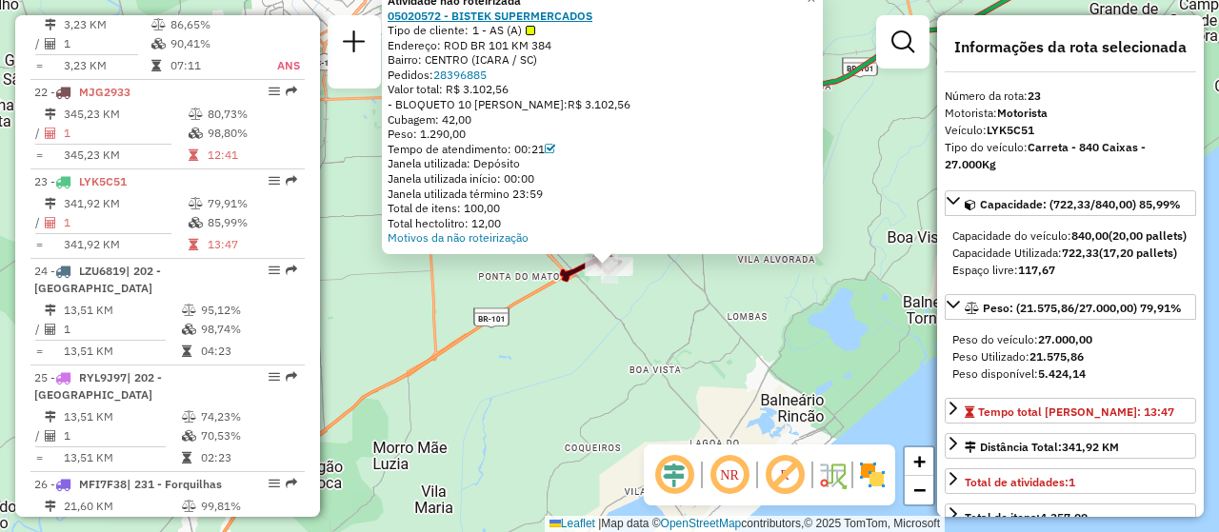
click at [493, 12] on strong "05020572 - BISTEK SUPERMERCADOS" at bounding box center [490, 16] width 205 height 14
click at [466, 76] on link "28396885" at bounding box center [459, 75] width 53 height 14
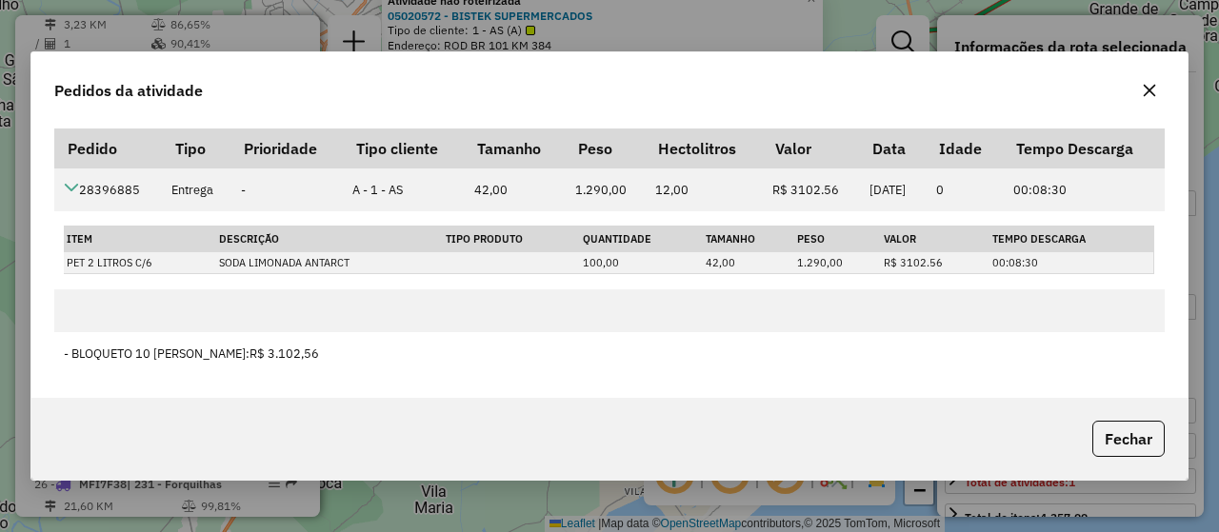
click at [522, 497] on div "Pedidos da atividade Pedido Tipo Prioridade Tipo cliente Tamanho Peso Hectolitr…" at bounding box center [609, 266] width 1219 height 532
click at [1164, 88] on button "button" at bounding box center [1149, 90] width 30 height 30
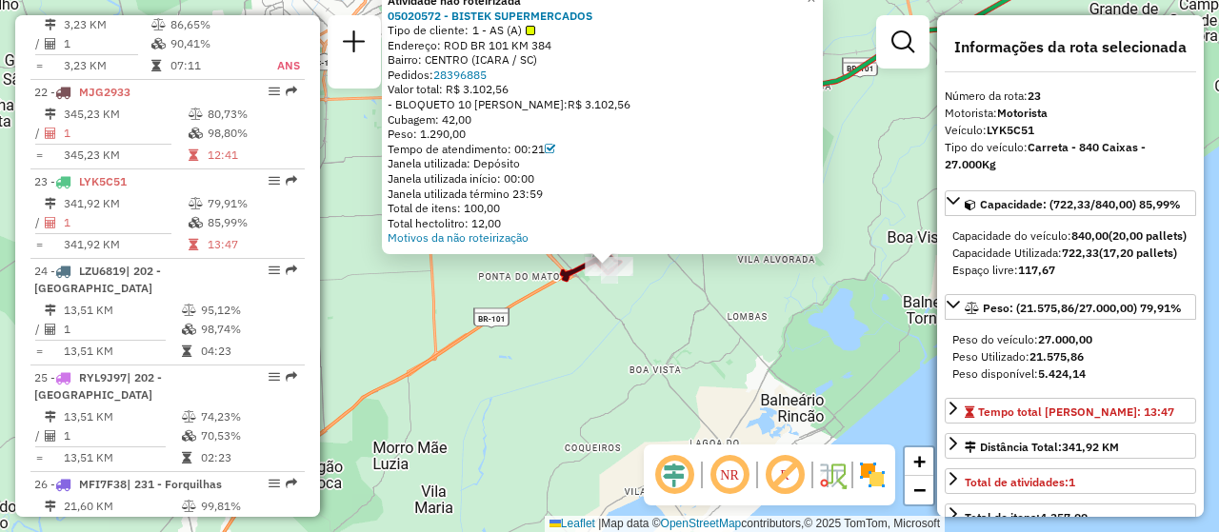
click at [731, 294] on div "Atividade não roteirizada 05020572 - BISTEK SUPERMERCADOS Tipo de cliente: 1 - …" at bounding box center [609, 266] width 1219 height 532
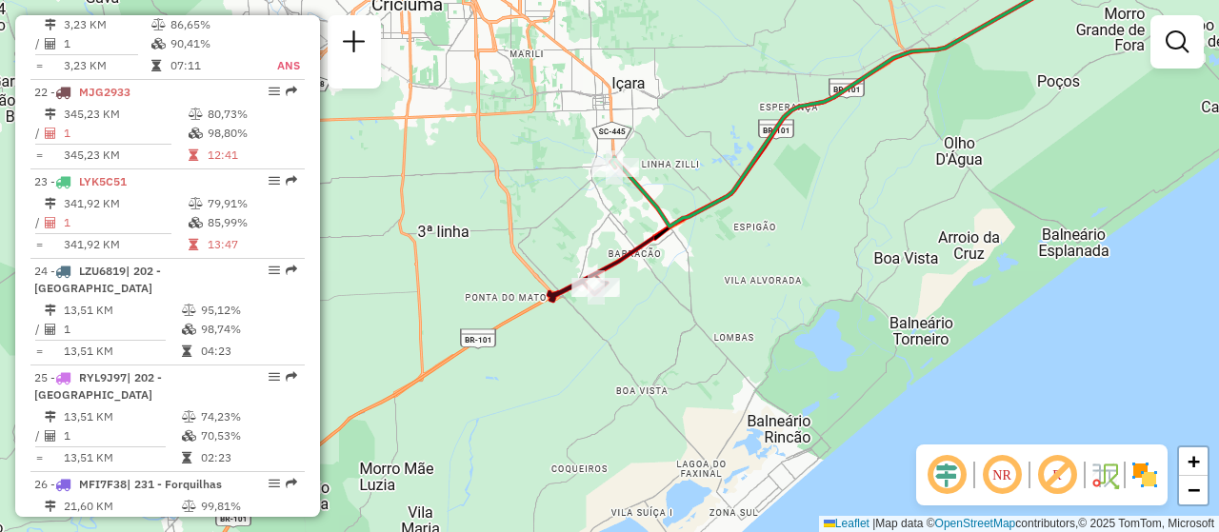
drag, startPoint x: 644, startPoint y: 286, endPoint x: 610, endPoint y: 359, distance: 81.0
click at [610, 359] on div "Janela de atendimento Grade de atendimento Capacidade Transportadoras Veículos …" at bounding box center [609, 266] width 1219 height 532
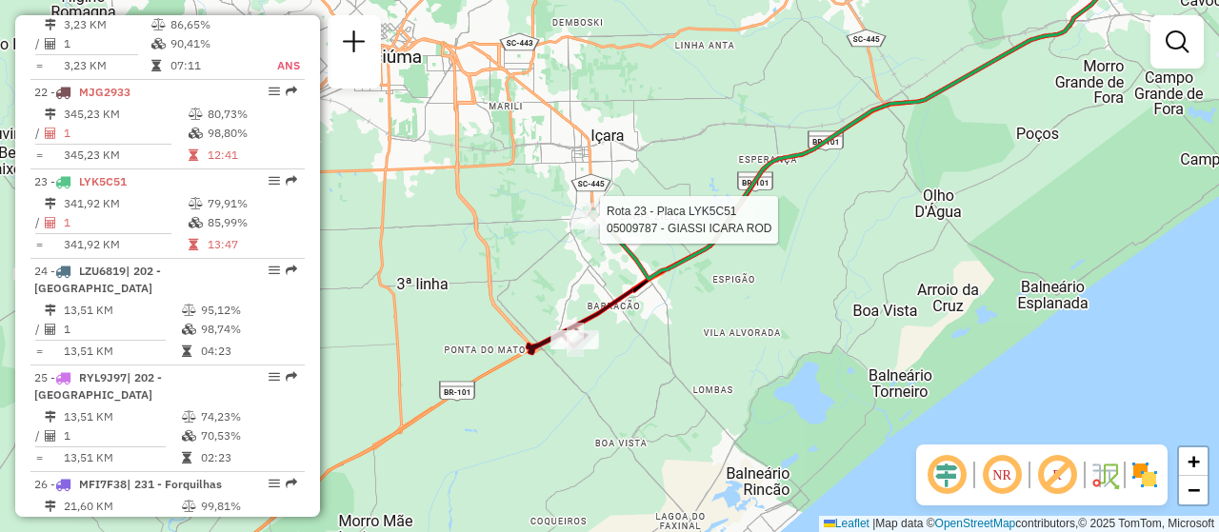
select select "**********"
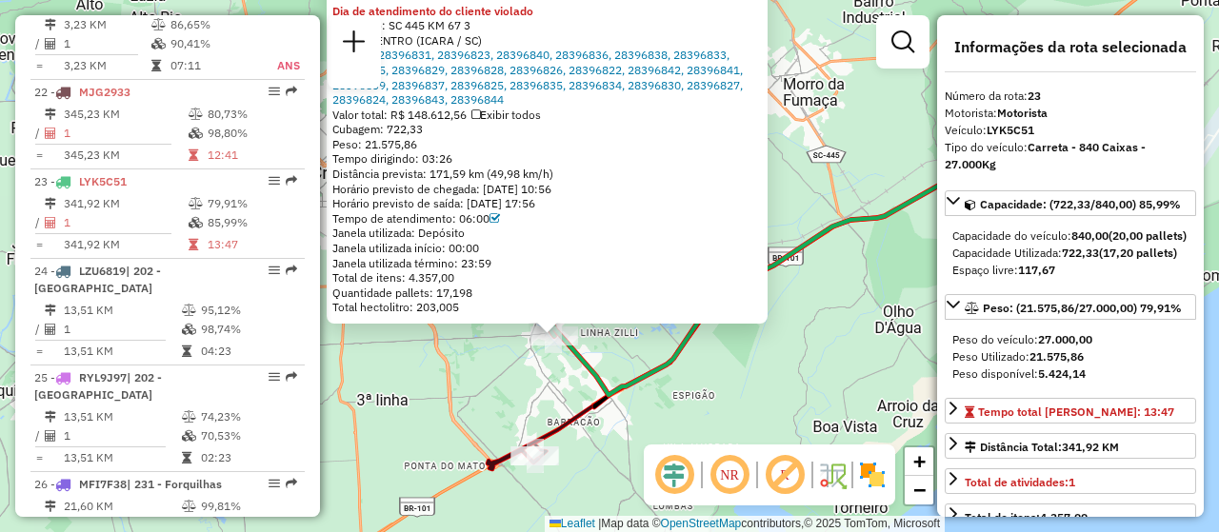
drag, startPoint x: 695, startPoint y: 334, endPoint x: 640, endPoint y: 405, distance: 89.6
click at [640, 405] on div "05009787 - GIASSI ICARA ROD Tipo de cliente: 1 - AS (A) Horário de atendimento …" at bounding box center [609, 266] width 1219 height 532
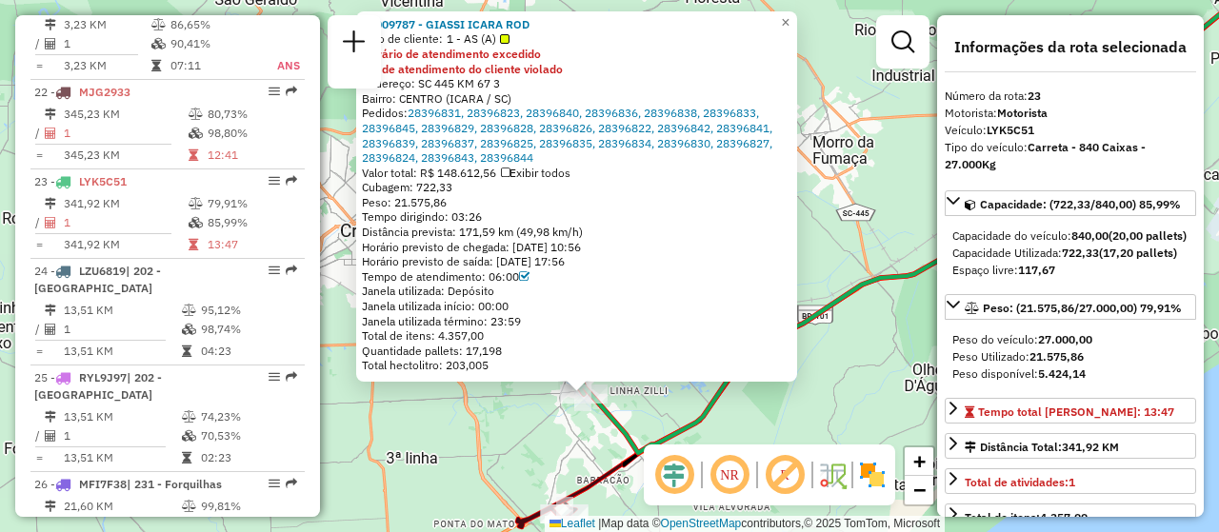
drag, startPoint x: 592, startPoint y: 351, endPoint x: 622, endPoint y: 410, distance: 66.0
click at [622, 410] on div "05009787 - GIASSI ICARA ROD Tipo de cliente: 1 - AS (A) Horário de atendimento …" at bounding box center [609, 266] width 1219 height 532
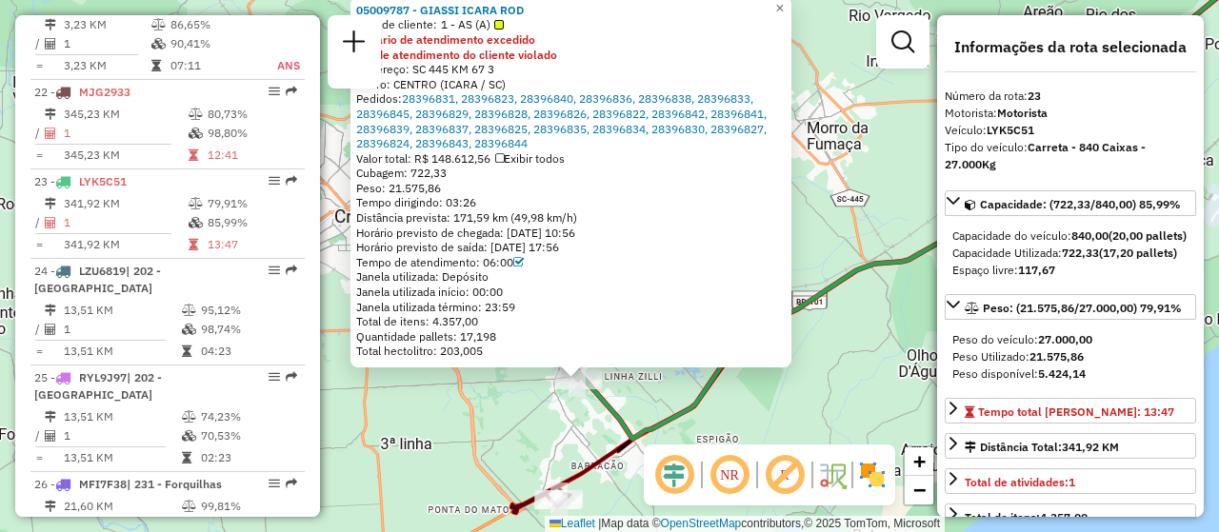
drag, startPoint x: 525, startPoint y: 441, endPoint x: 515, endPoint y: 419, distance: 23.9
click at [515, 419] on div "05009787 - GIASSI ICARA ROD Tipo de cliente: 1 - AS (A) Horário de atendimento …" at bounding box center [609, 266] width 1219 height 532
